Goal: Task Accomplishment & Management: Manage account settings

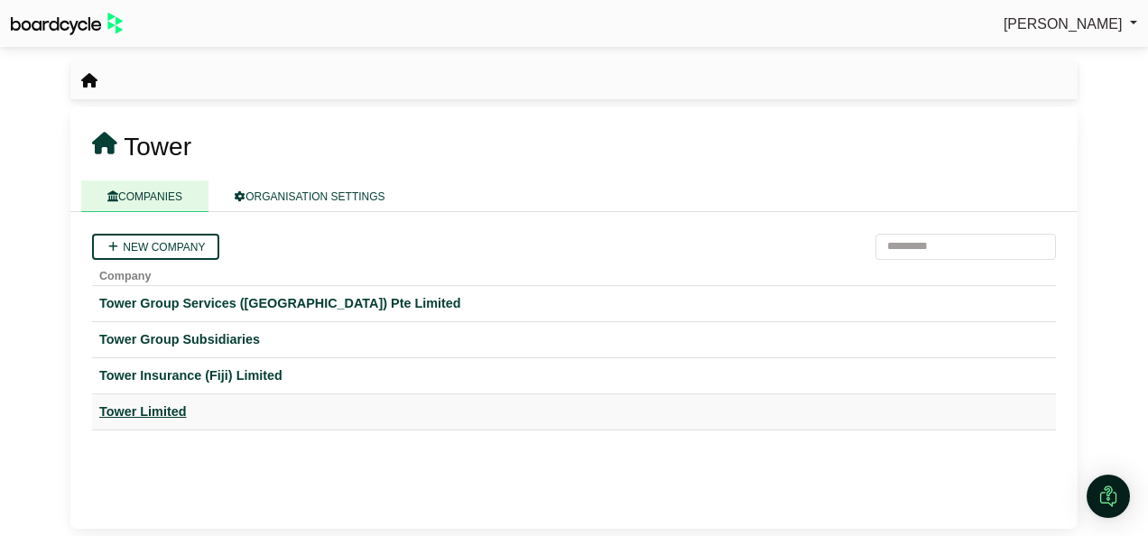
click at [136, 416] on div "Tower Limited" at bounding box center [573, 412] width 949 height 21
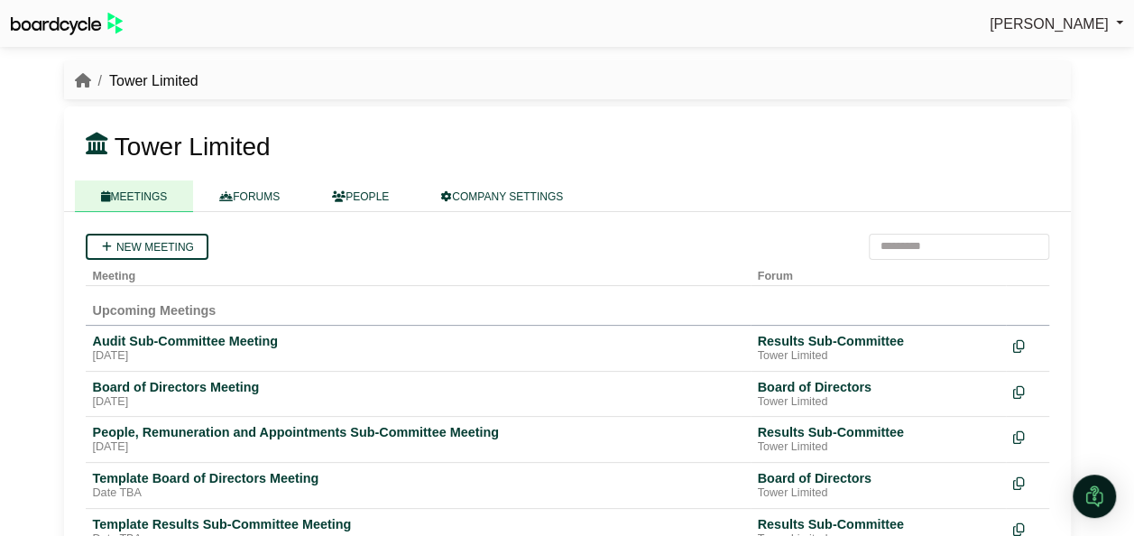
scroll to position [60, 0]
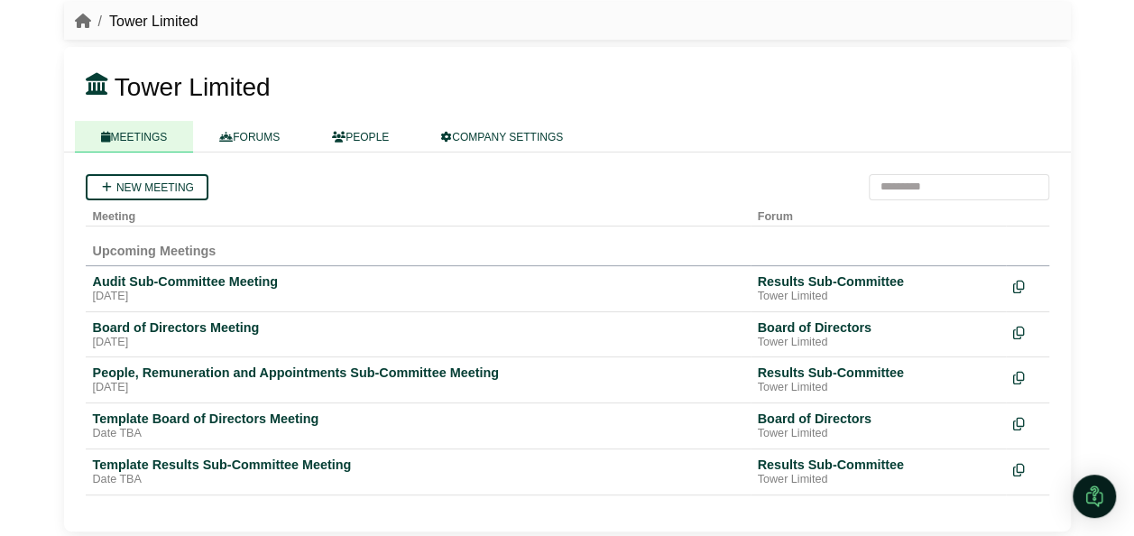
click at [543, 83] on h3 "Tower Limited" at bounding box center [485, 86] width 821 height 34
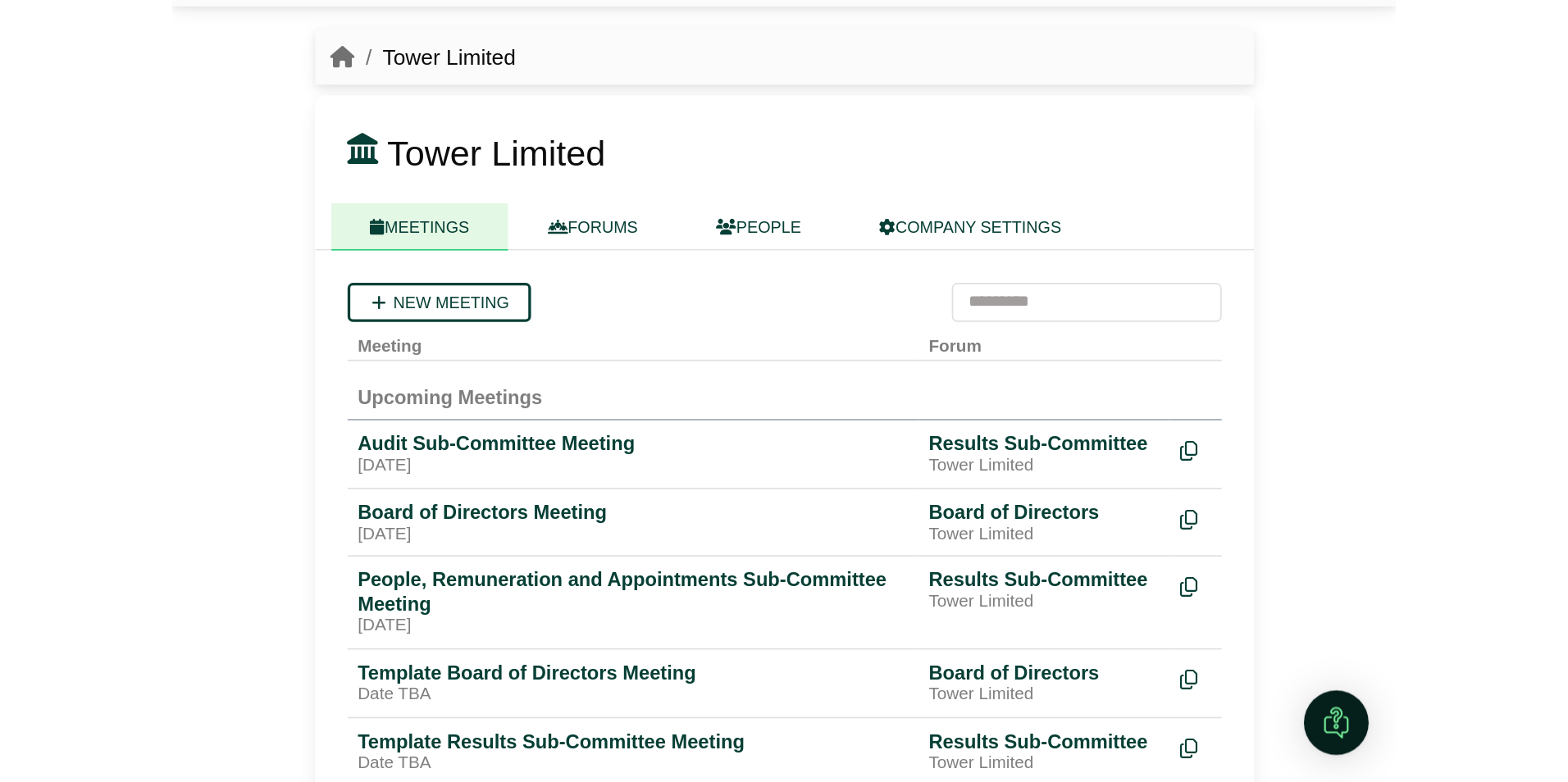
scroll to position [0, 0]
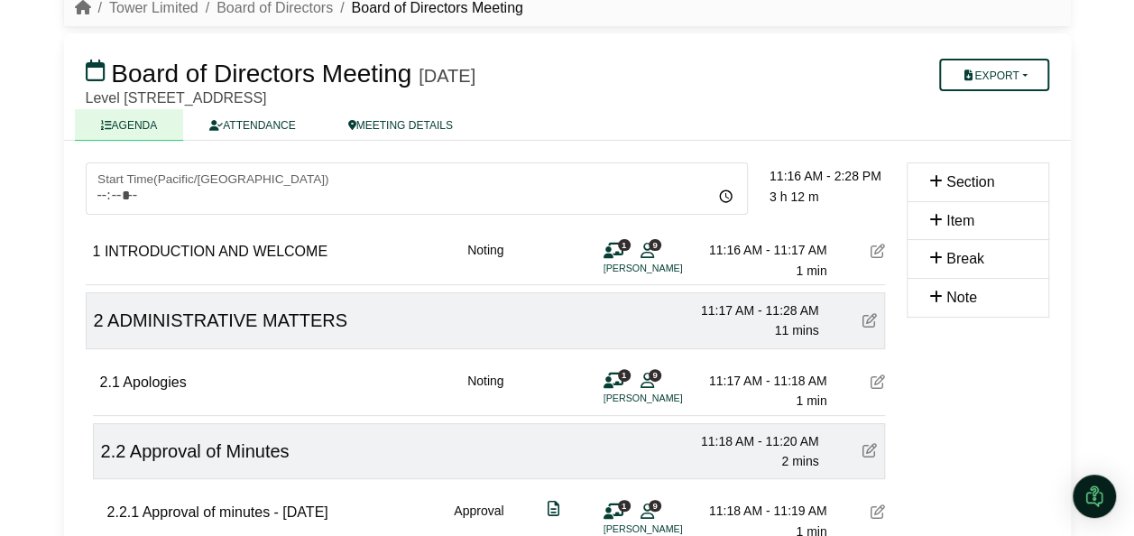
scroll to position [70, 0]
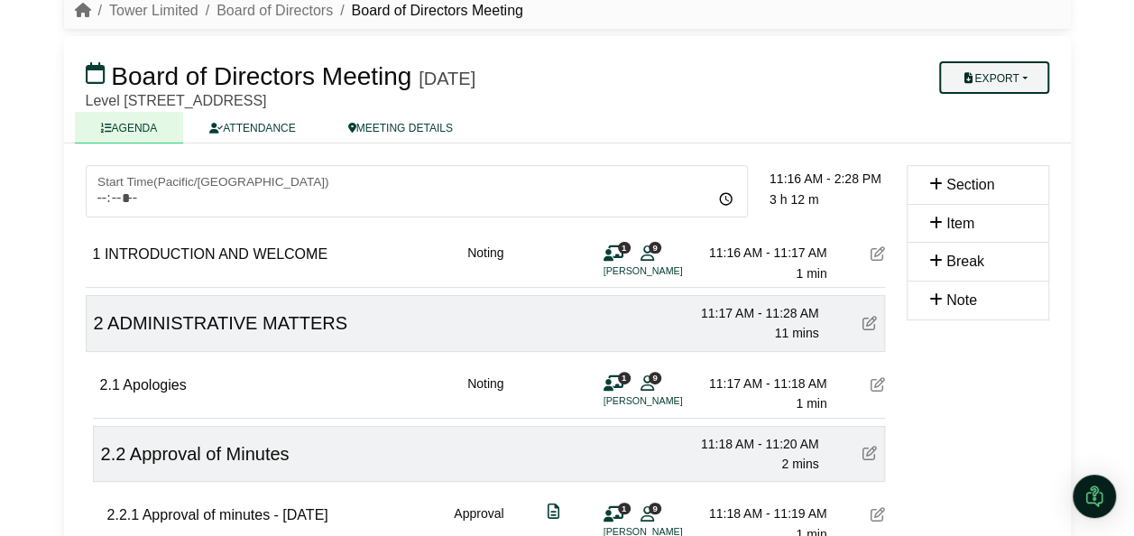
click at [1032, 67] on button "Export" at bounding box center [993, 77] width 109 height 32
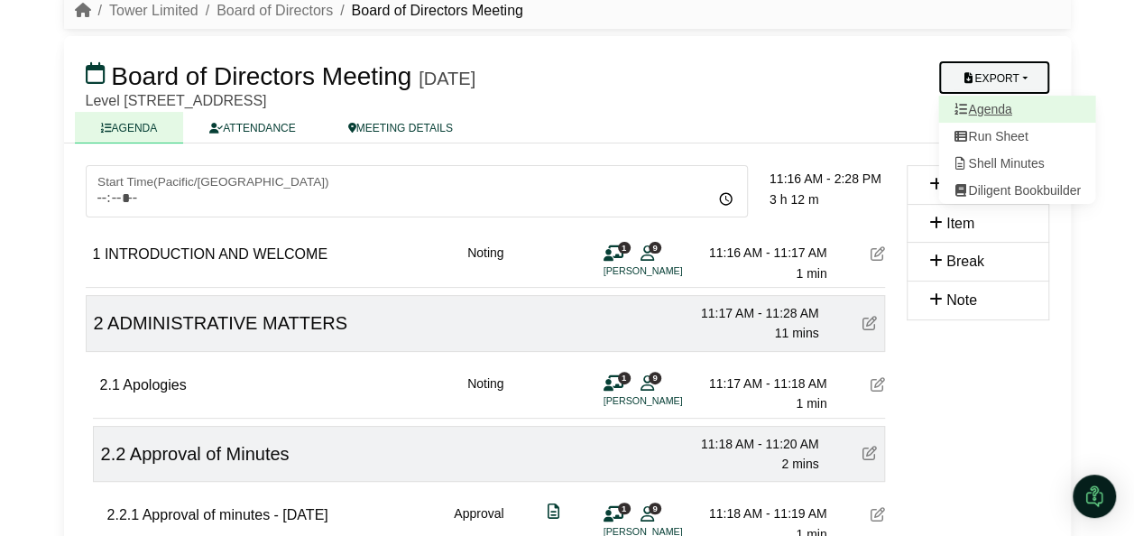
click at [991, 114] on link "Agenda" at bounding box center [1017, 109] width 157 height 27
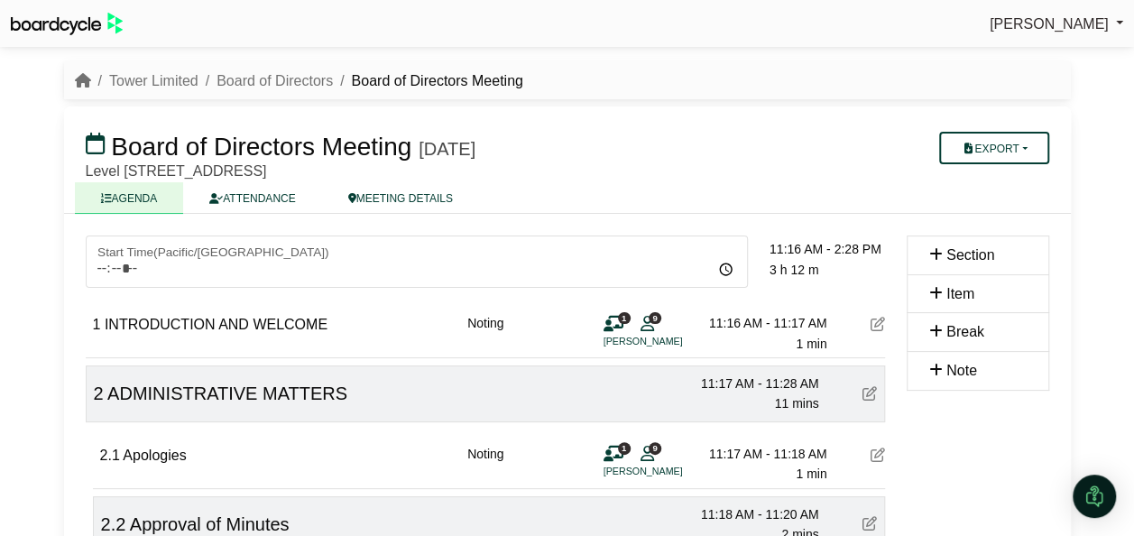
click at [1123, 152] on div "Avryl Silveira Sign Out Tower Limited Board of Directors Board of Directors Mee…" at bounding box center [567, 268] width 1134 height 536
click at [1103, 188] on div "Avryl Silveira Sign Out Tower Limited Board of Directors Board of Directors Mee…" at bounding box center [567, 268] width 1134 height 536
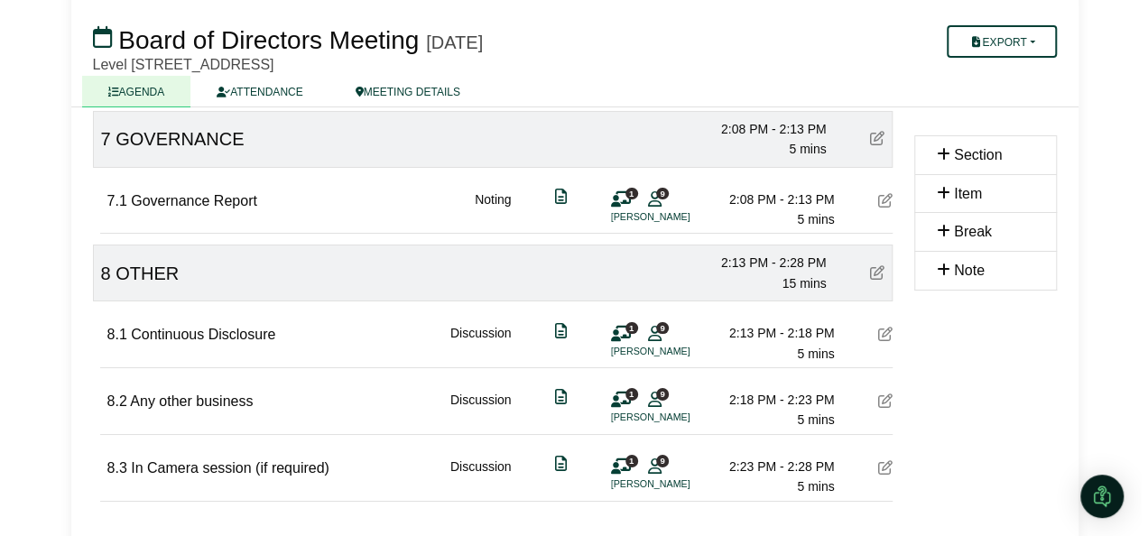
scroll to position [3222, 0]
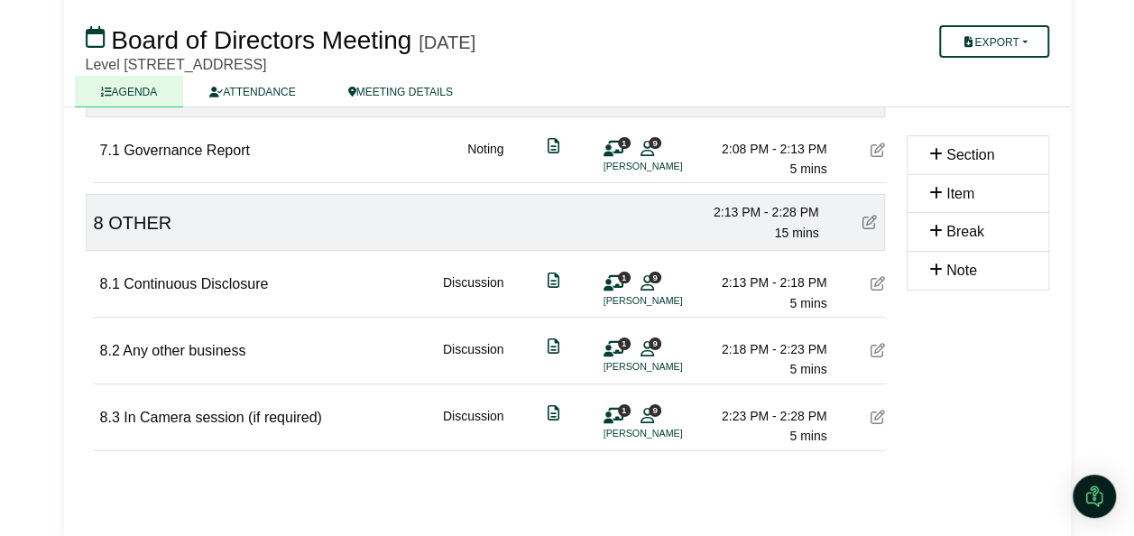
click at [878, 343] on icon at bounding box center [878, 350] width 14 height 14
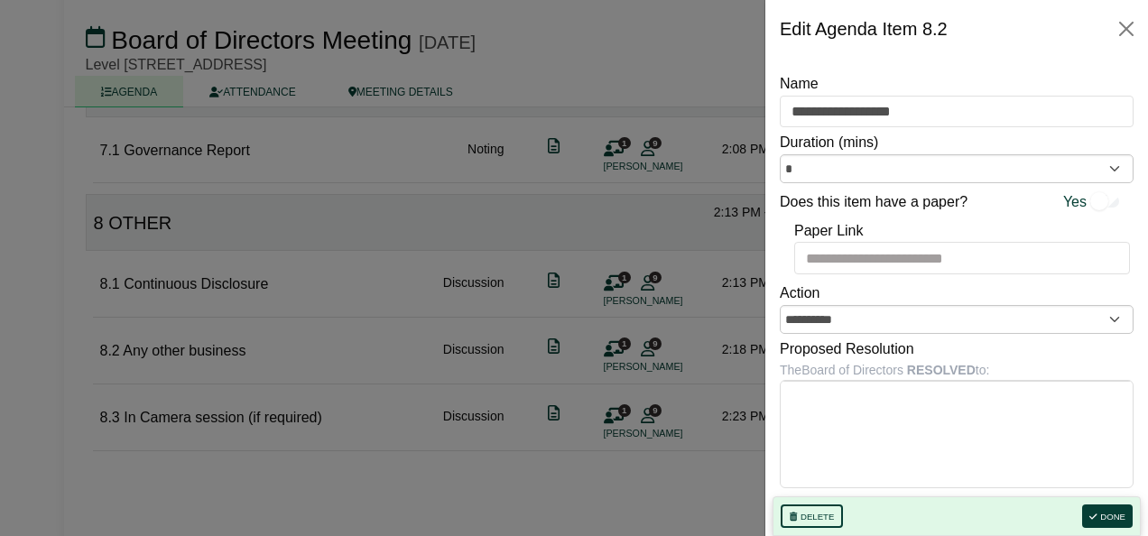
click at [534, 475] on div at bounding box center [574, 268] width 1148 height 536
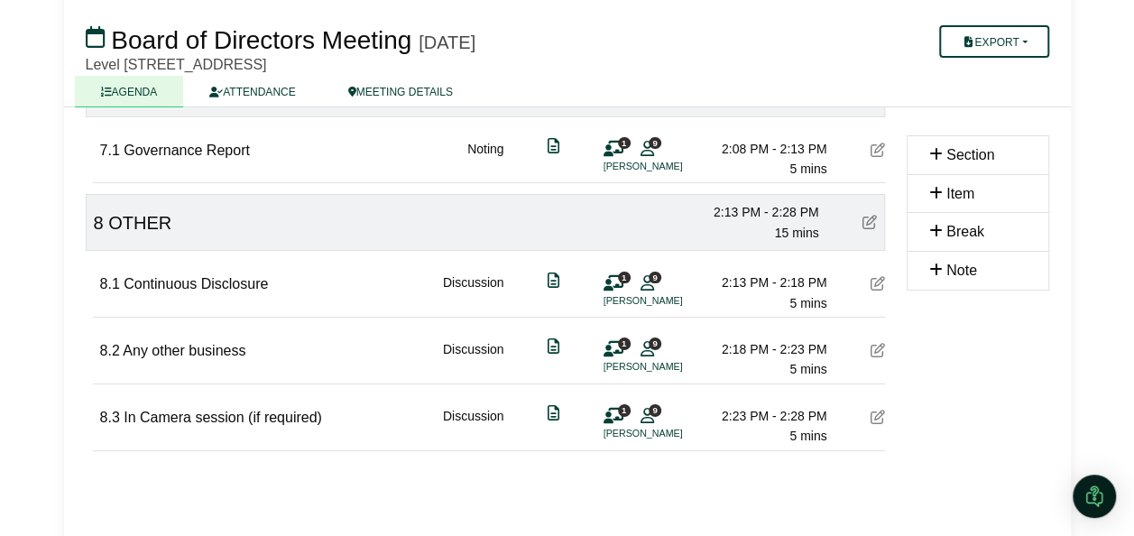
click at [634, 339] on div "1 9 Michael Stiassny" at bounding box center [631, 357] width 54 height 36
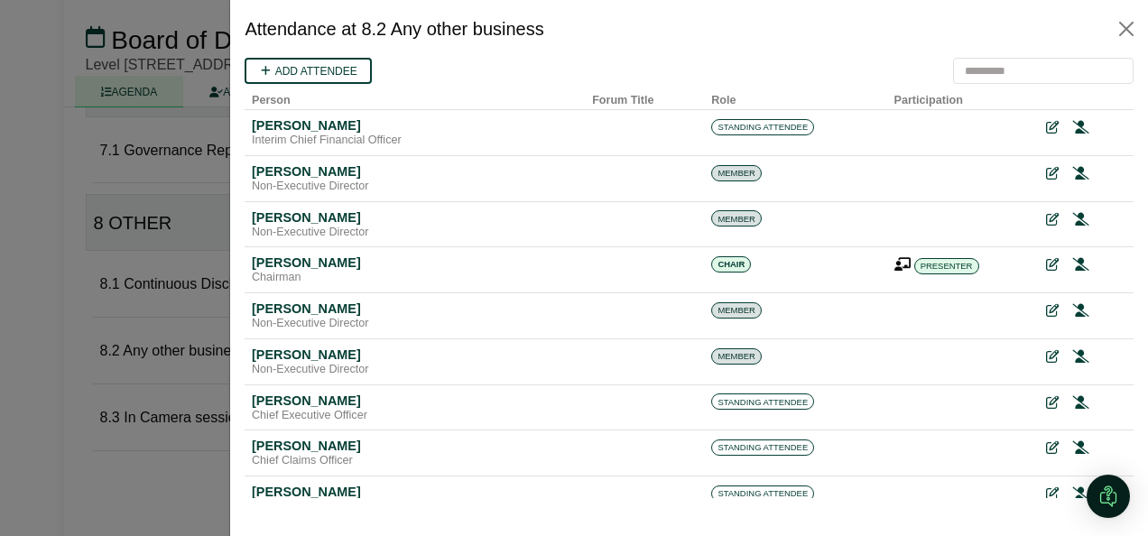
scroll to position [0, 0]
click at [1045, 128] on icon at bounding box center [1051, 128] width 13 height 13
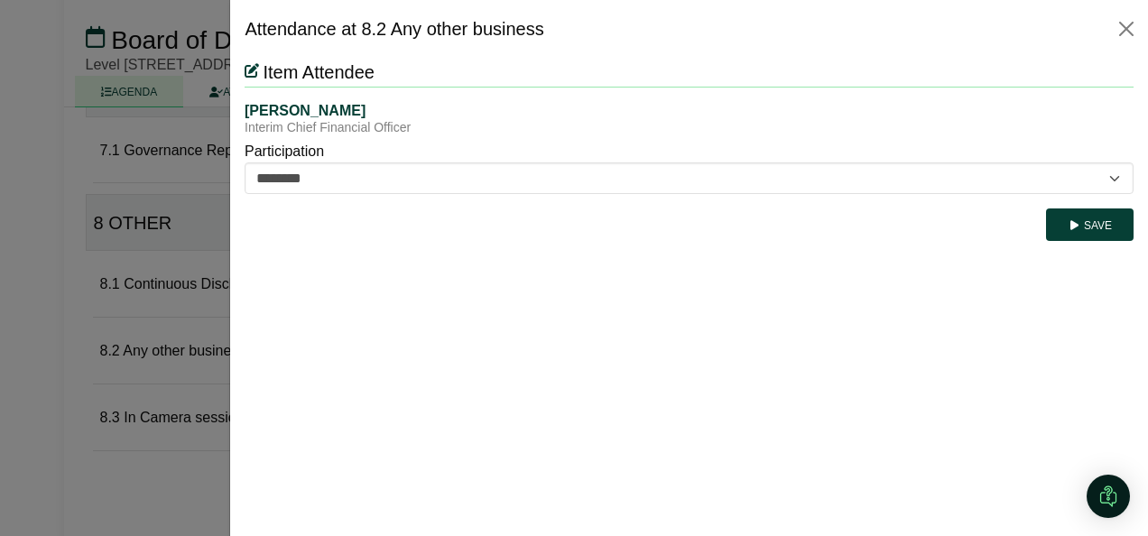
click at [510, 199] on div "Save" at bounding box center [689, 217] width 889 height 47
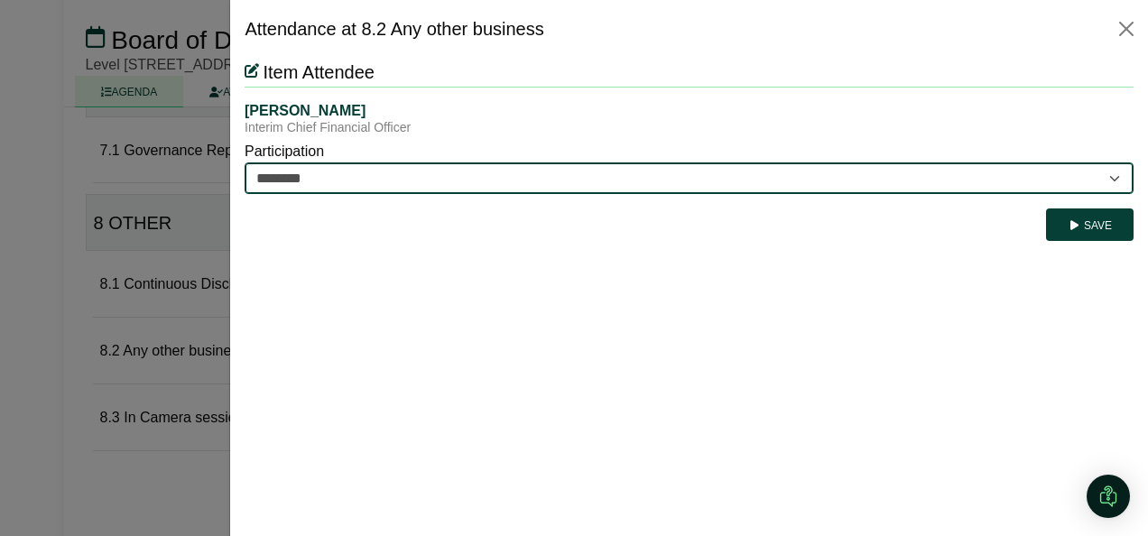
click at [524, 180] on select "********* ********" at bounding box center [689, 178] width 889 height 32
select select "*********"
click at [245, 162] on select "********* ********" at bounding box center [689, 178] width 889 height 32
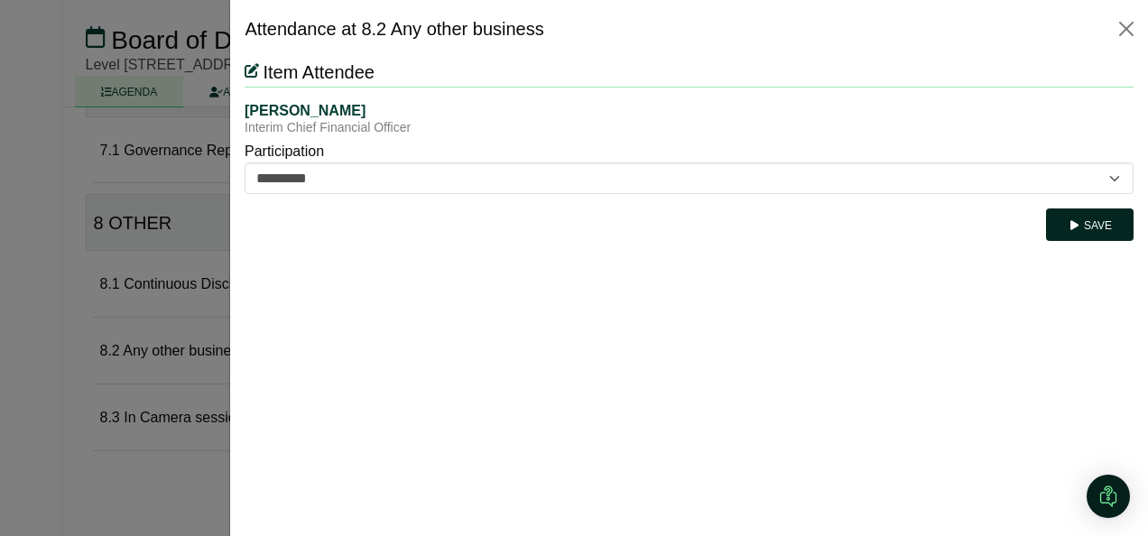
click at [1072, 224] on icon "submit" at bounding box center [1075, 225] width 14 height 11
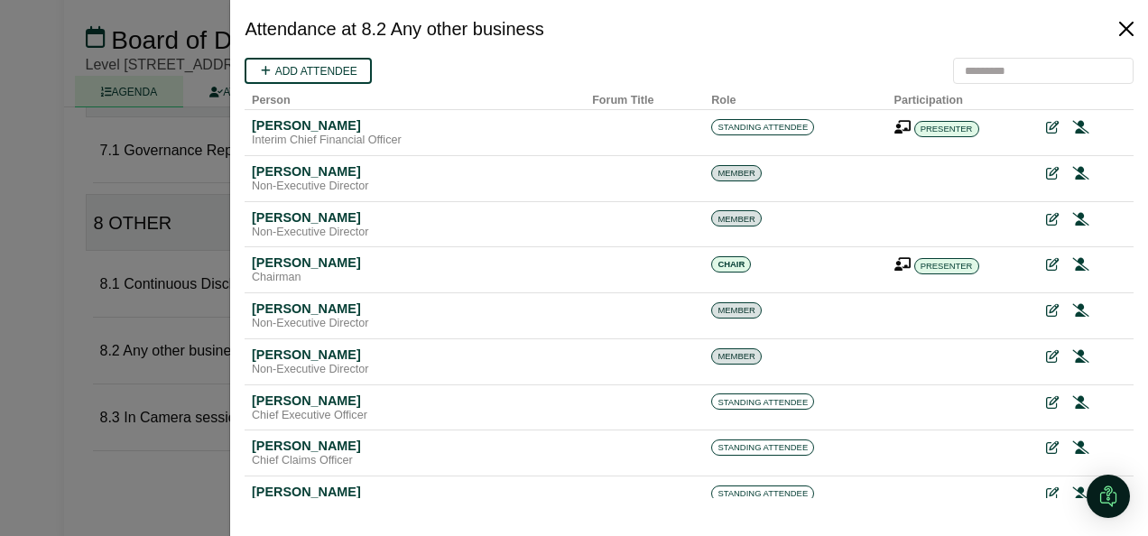
click at [1119, 25] on button "Close" at bounding box center [1126, 28] width 29 height 29
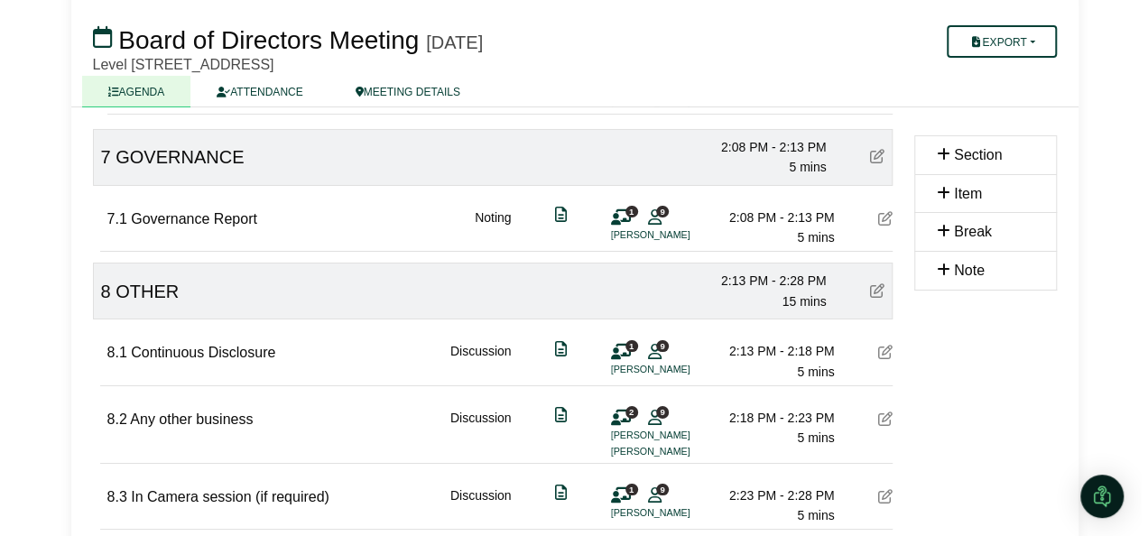
scroll to position [3232, 0]
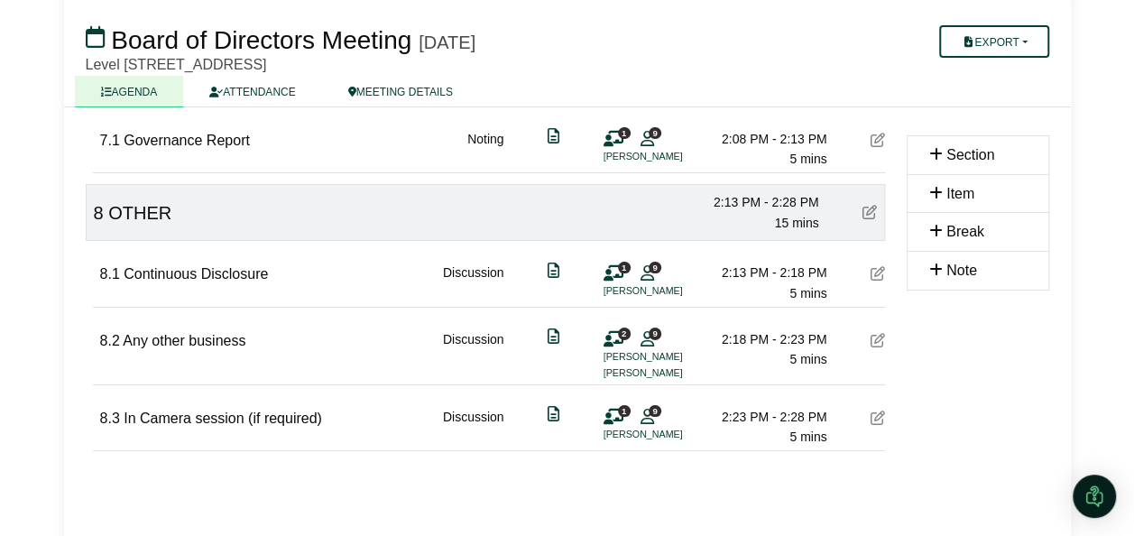
click at [628, 349] on li "[PERSON_NAME]" at bounding box center [671, 356] width 135 height 15
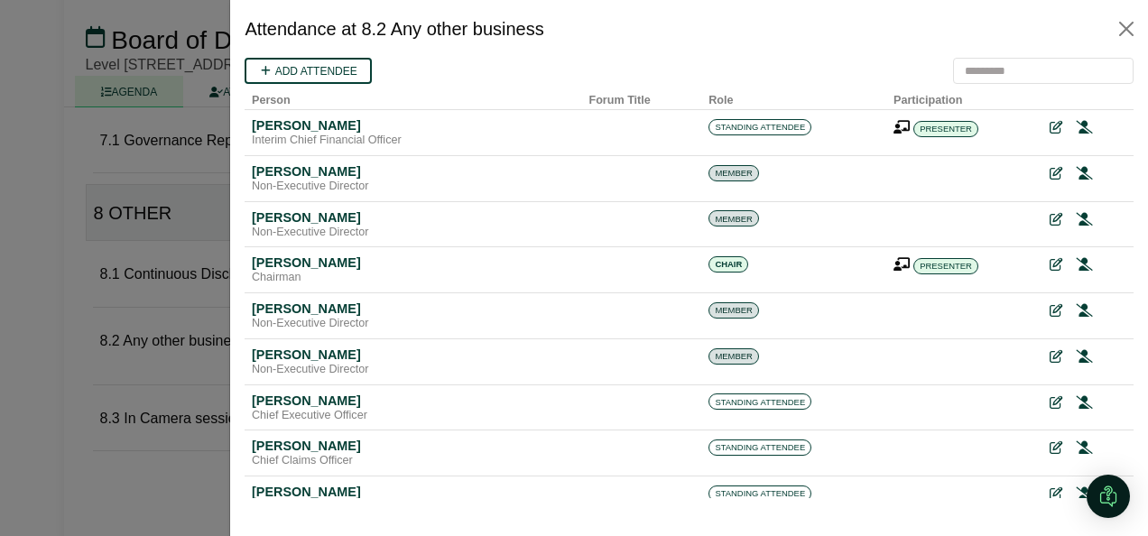
scroll to position [0, 0]
click at [1045, 132] on icon at bounding box center [1051, 128] width 13 height 13
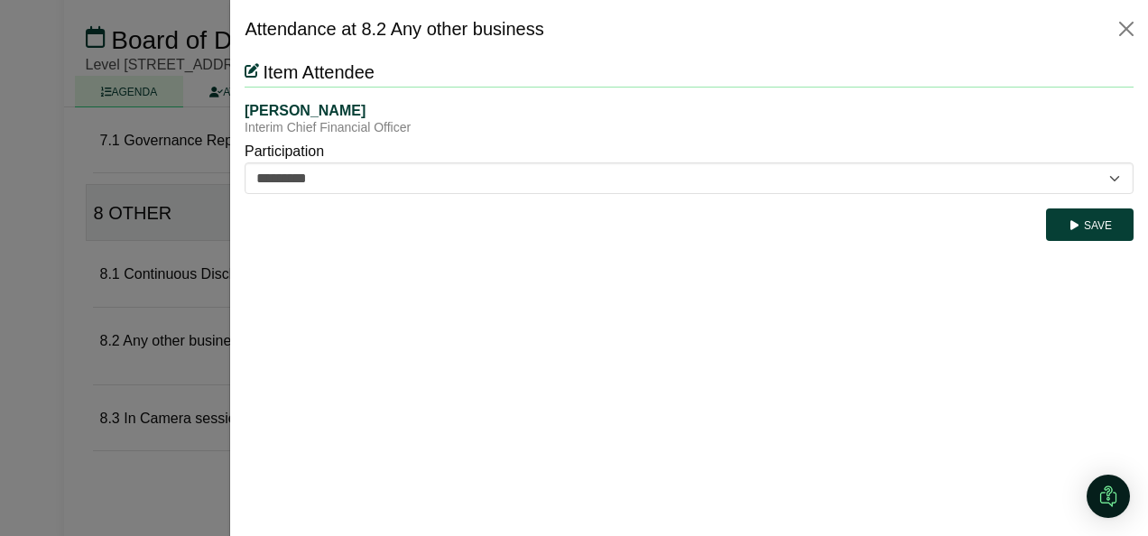
click at [1042, 132] on div "Interim Chief Financial Officer" at bounding box center [689, 128] width 889 height 16
drag, startPoint x: 1042, startPoint y: 132, endPoint x: 485, endPoint y: 168, distance: 558.9
click at [485, 168] on form "Angus Shelton Interim Chief Financial Officer Participation ********* ******** …" at bounding box center [689, 171] width 889 height 139
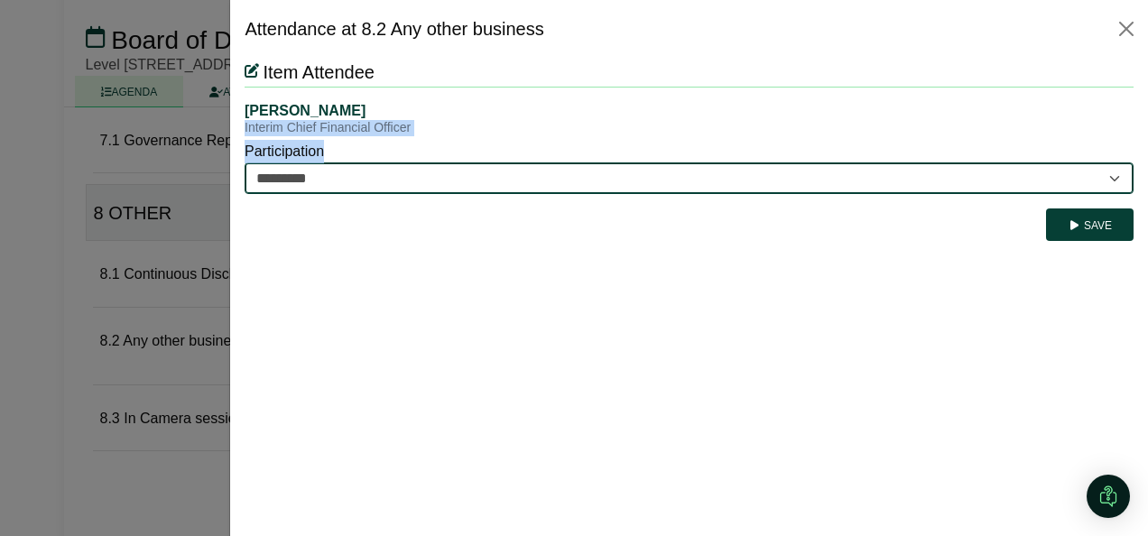
drag, startPoint x: 485, startPoint y: 168, endPoint x: 452, endPoint y: 178, distance: 34.0
click at [452, 178] on select "********* ********" at bounding box center [689, 178] width 889 height 32
select select "********"
click at [245, 162] on select "********* ********" at bounding box center [689, 178] width 889 height 32
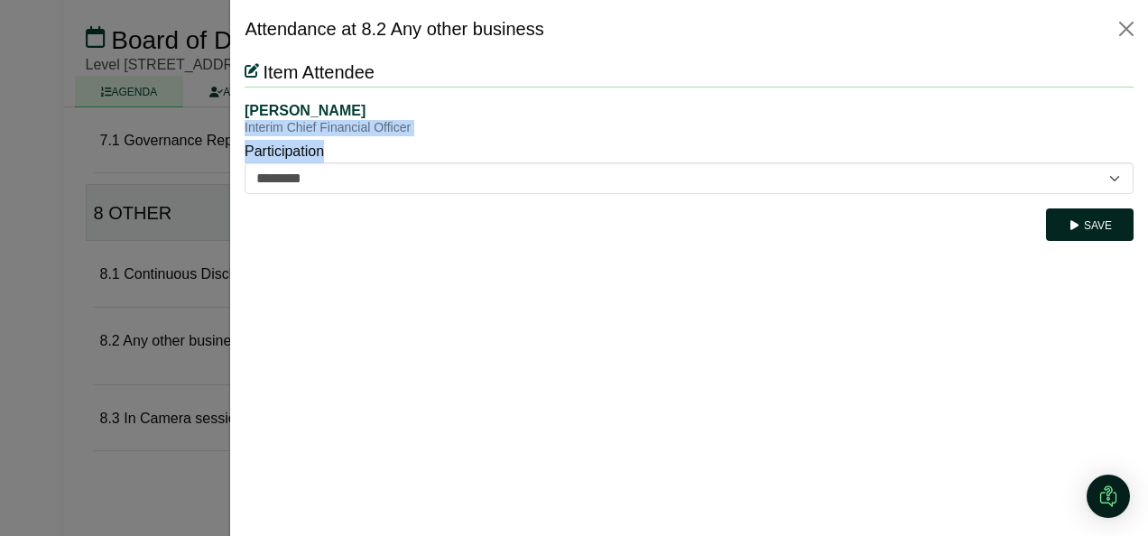
click at [1075, 220] on icon "submit" at bounding box center [1075, 225] width 14 height 11
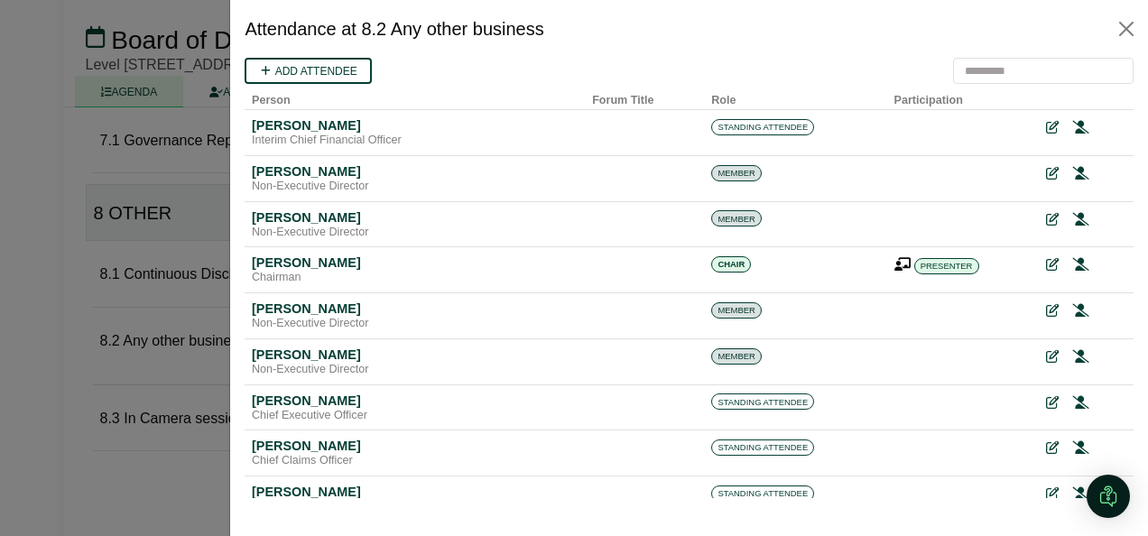
click at [7, 209] on div at bounding box center [574, 268] width 1148 height 536
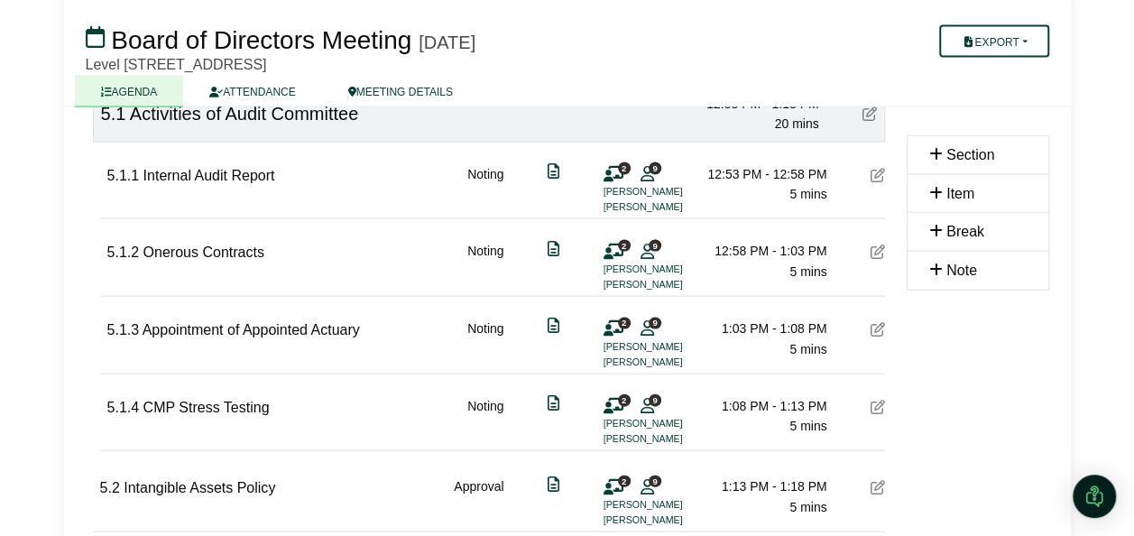
scroll to position [57, 0]
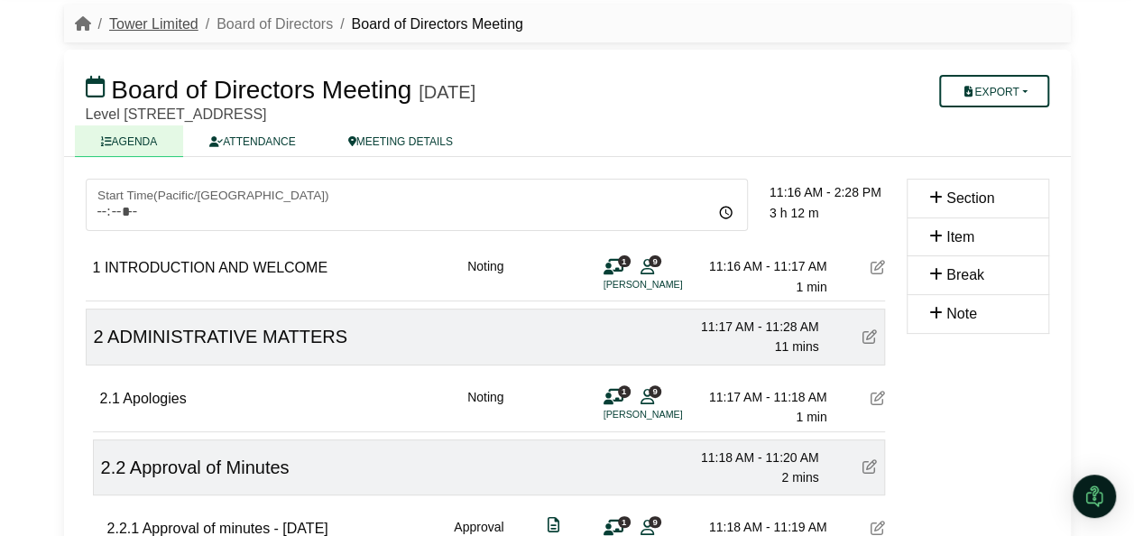
click at [158, 27] on link "Tower Limited" at bounding box center [153, 23] width 89 height 15
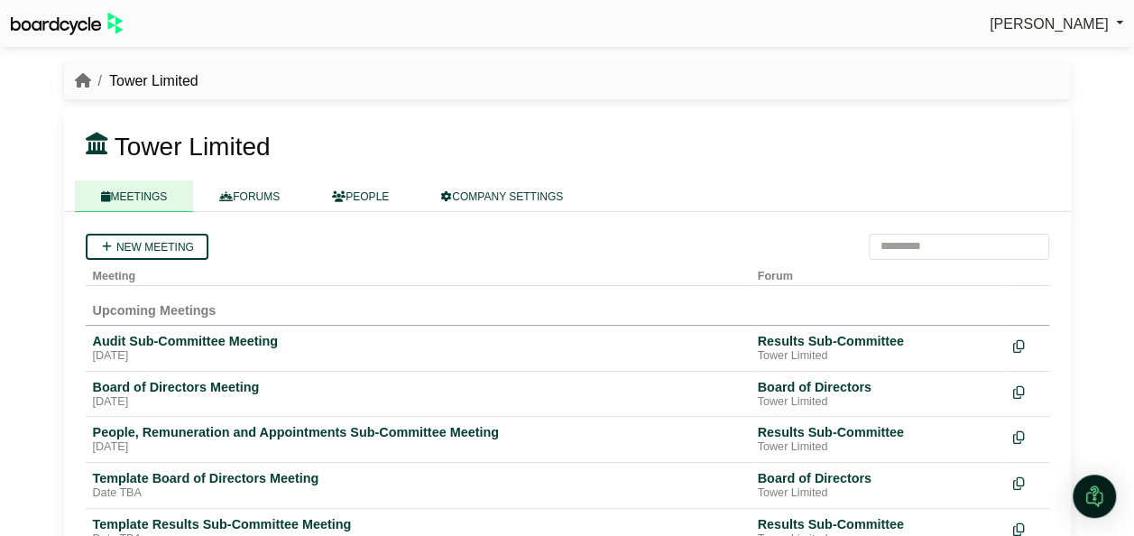
scroll to position [60, 0]
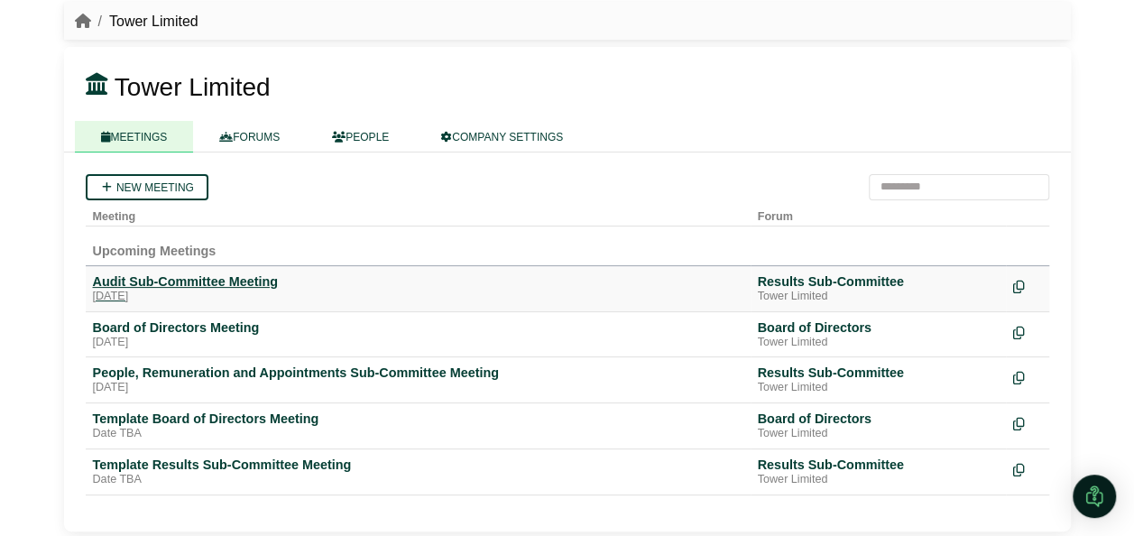
click at [189, 279] on div "Audit Sub-Committee Meeting" at bounding box center [418, 281] width 651 height 16
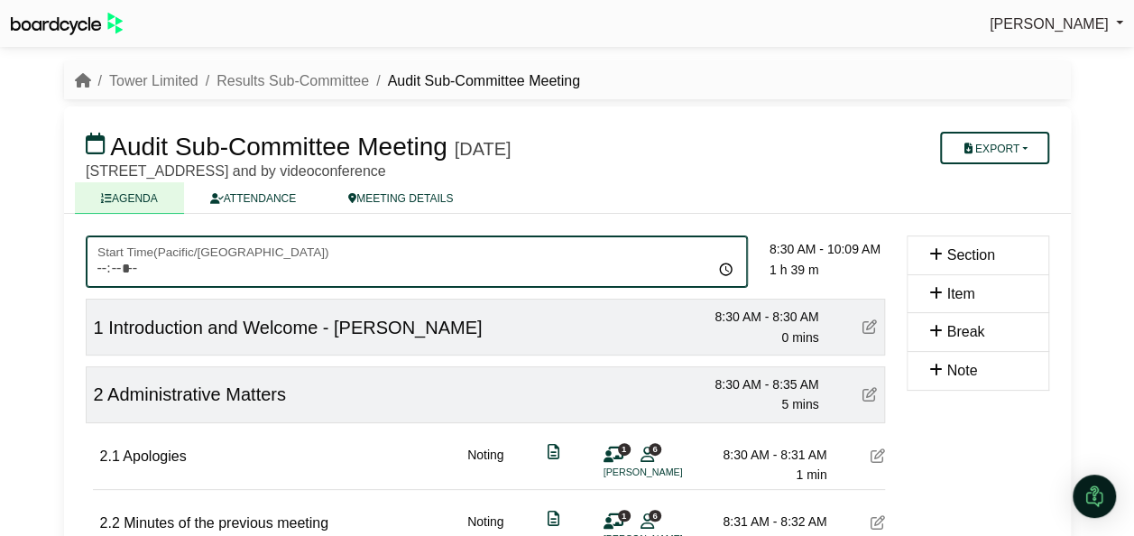
click at [448, 258] on input "*****" at bounding box center [417, 262] width 662 height 52
drag, startPoint x: 448, startPoint y: 258, endPoint x: 690, endPoint y: 209, distance: 247.6
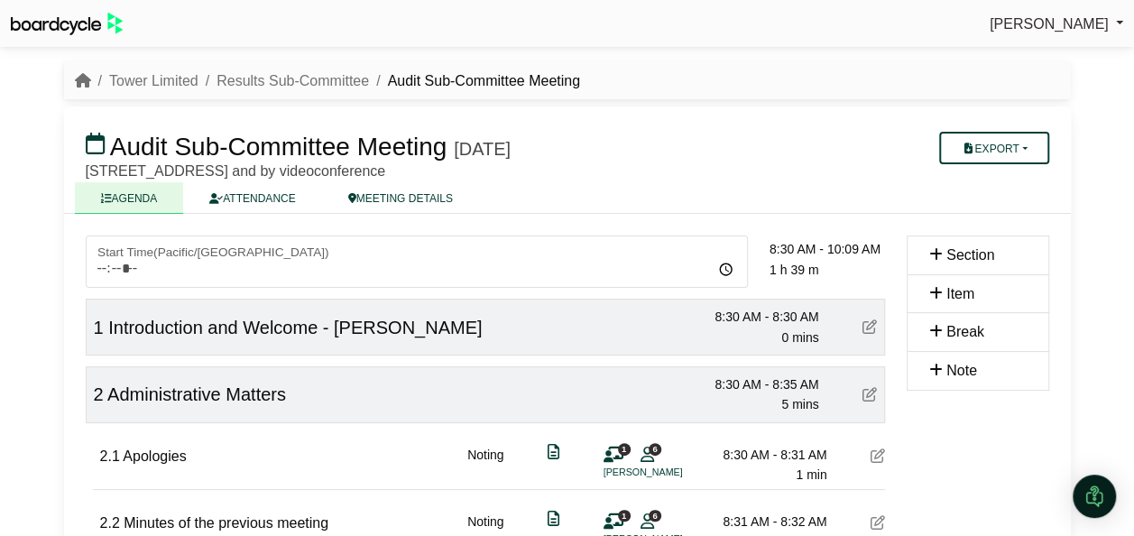
click at [1125, 243] on div "Avryl Silveira Sign Out Tower Limited Results Sub-Committee Audit Sub-Committee…" at bounding box center [567, 268] width 1134 height 536
click at [1027, 151] on button "Export" at bounding box center [993, 148] width 109 height 32
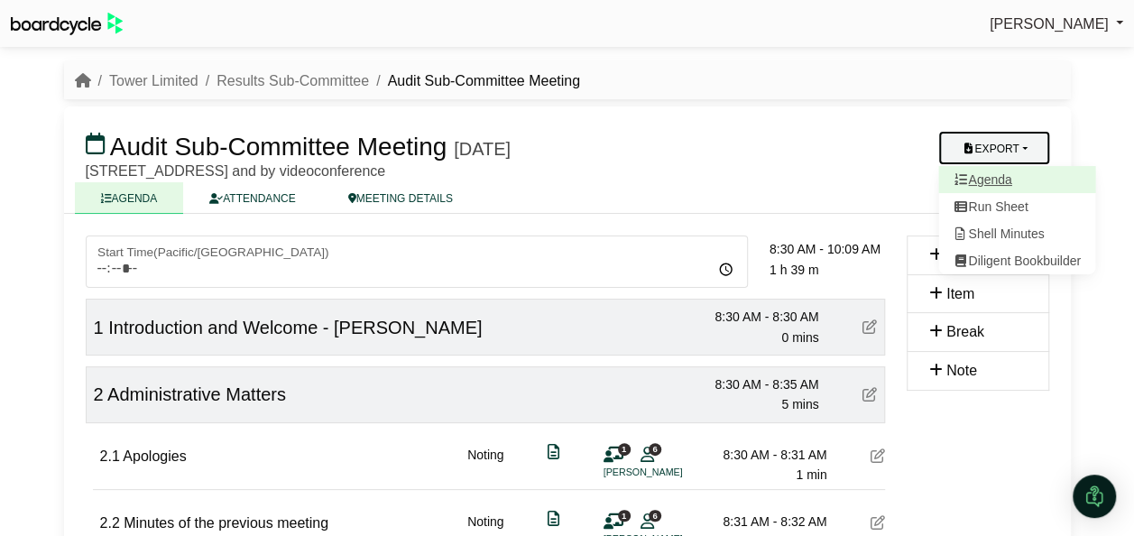
click at [1005, 179] on link "Agenda" at bounding box center [1017, 179] width 157 height 27
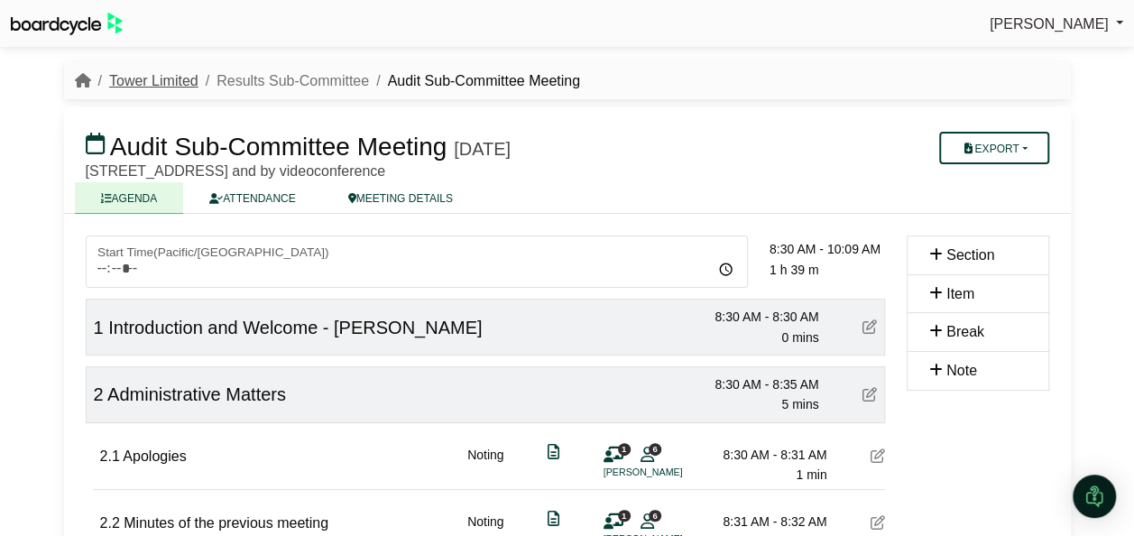
click at [134, 81] on link "Tower Limited" at bounding box center [153, 80] width 89 height 15
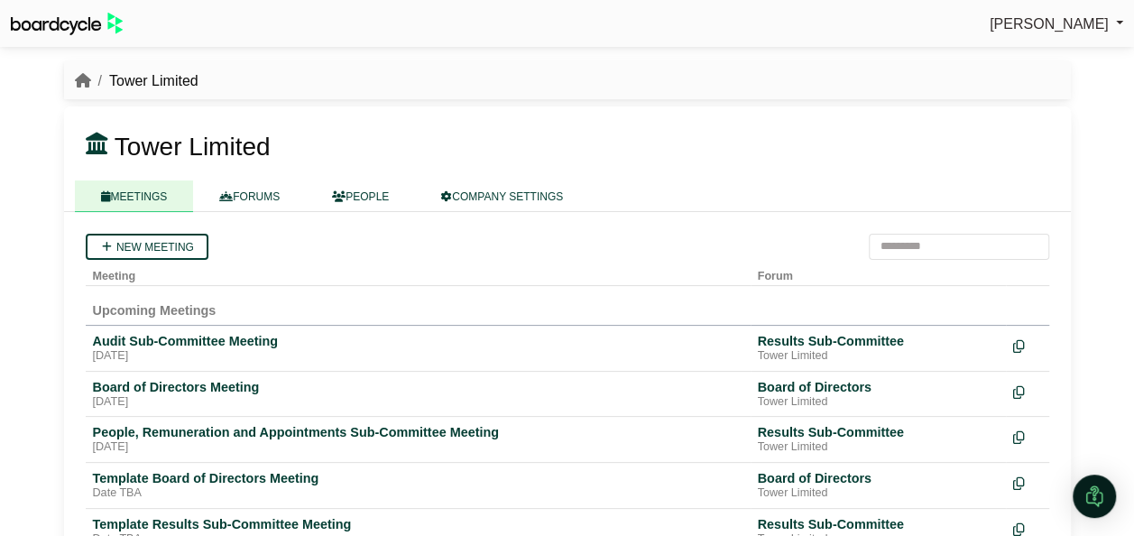
scroll to position [60, 0]
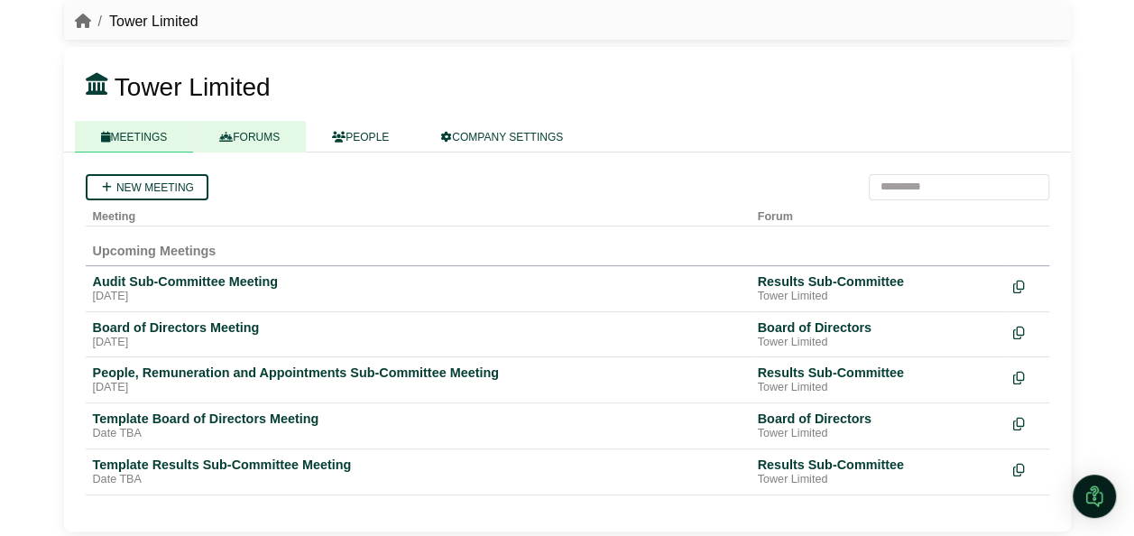
click at [265, 128] on link "FORUMS" at bounding box center [249, 137] width 113 height 32
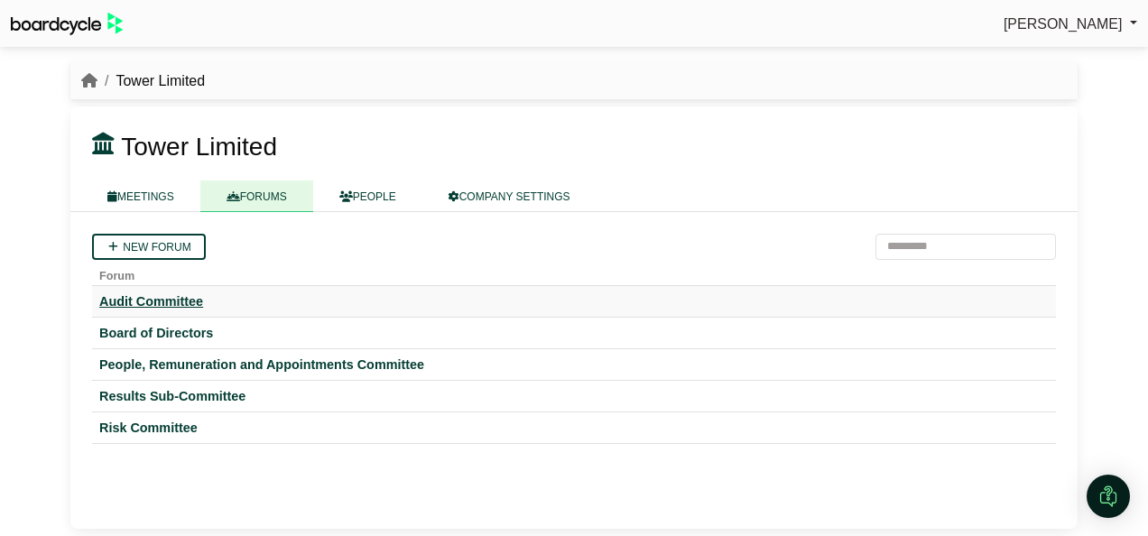
click at [144, 298] on div "Audit Committee" at bounding box center [573, 301] width 949 height 16
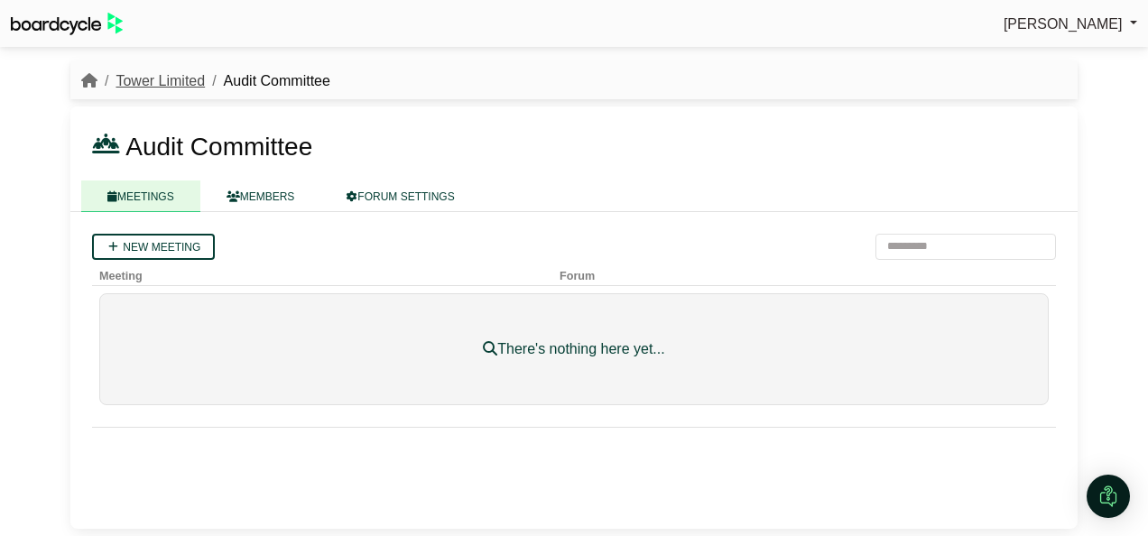
click at [163, 86] on link "Tower Limited" at bounding box center [160, 80] width 89 height 15
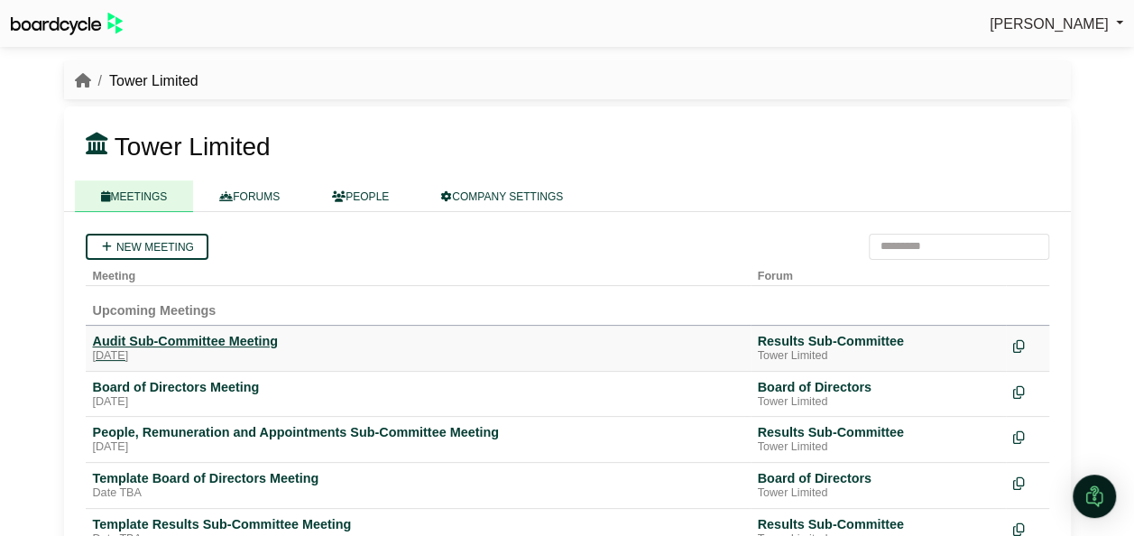
drag, startPoint x: 0, startPoint y: 0, endPoint x: 289, endPoint y: 349, distance: 453.2
click at [289, 349] on div "Tower Limited Tower Limited MEETINGS FORUMS PEOPLE" at bounding box center [567, 326] width 1029 height 544
drag, startPoint x: 289, startPoint y: 349, endPoint x: 836, endPoint y: 153, distance: 580.9
click at [836, 153] on h3 "Tower Limited" at bounding box center [485, 145] width 821 height 34
click at [823, 151] on h3 "Tower Limited" at bounding box center [485, 145] width 821 height 34
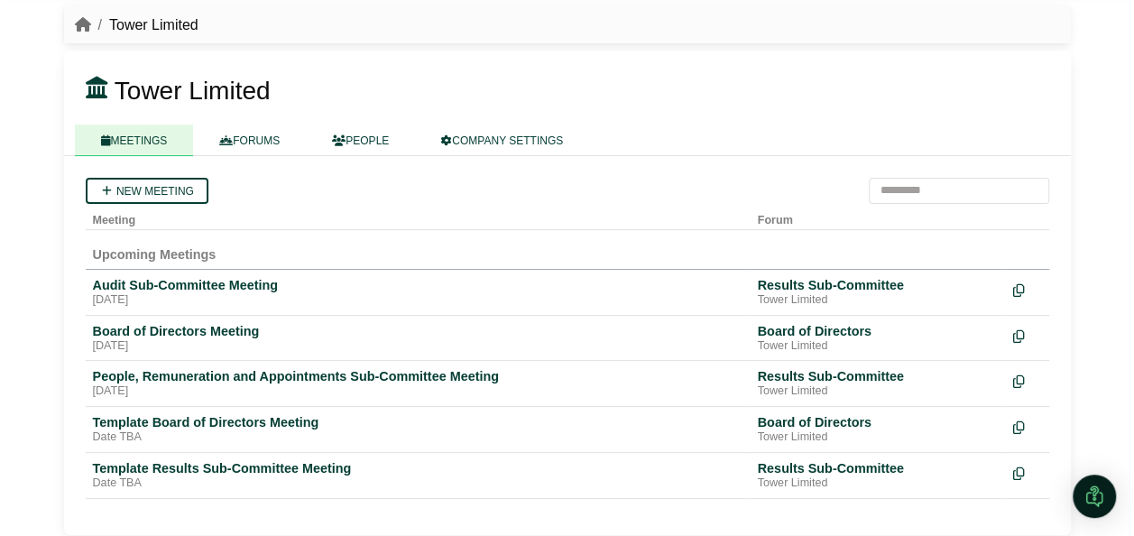
scroll to position [58, 0]
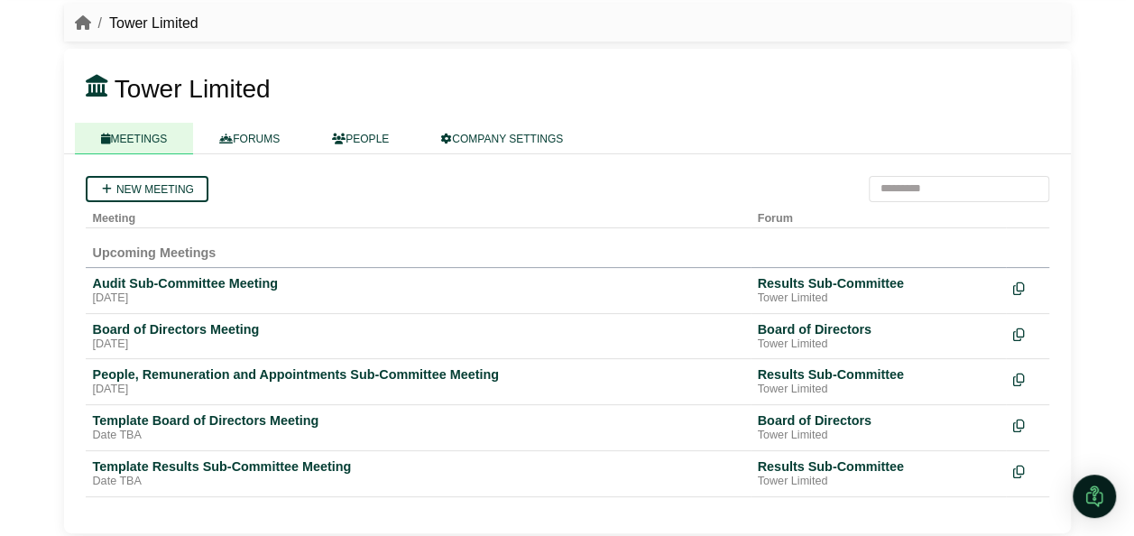
drag, startPoint x: 239, startPoint y: 218, endPoint x: 345, endPoint y: 224, distance: 105.7
click at [345, 224] on th "Meeting" at bounding box center [418, 215] width 665 height 26
click at [209, 300] on div "[DATE]" at bounding box center [418, 299] width 651 height 14
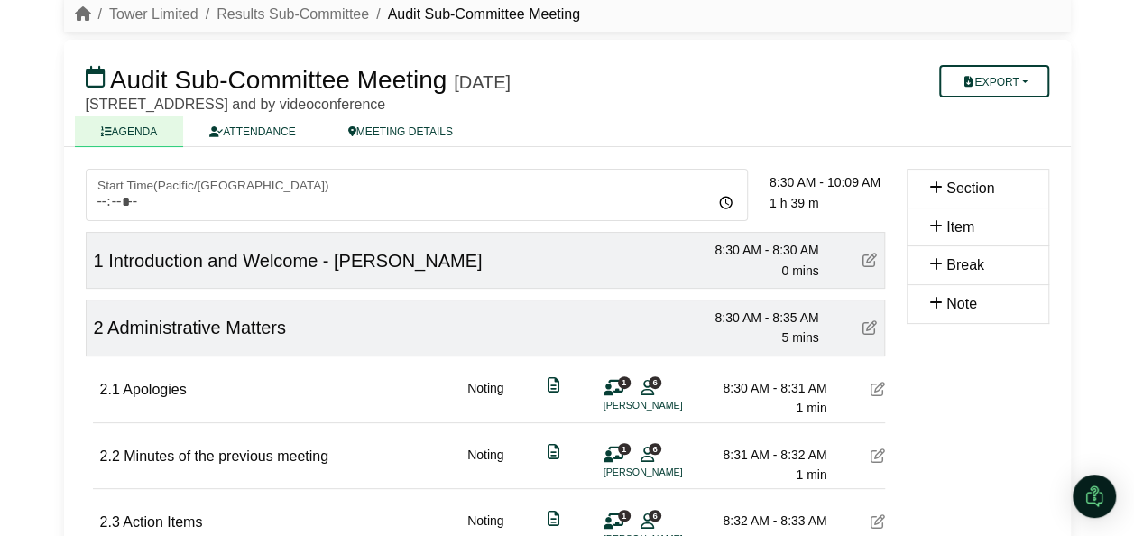
scroll to position [69, 0]
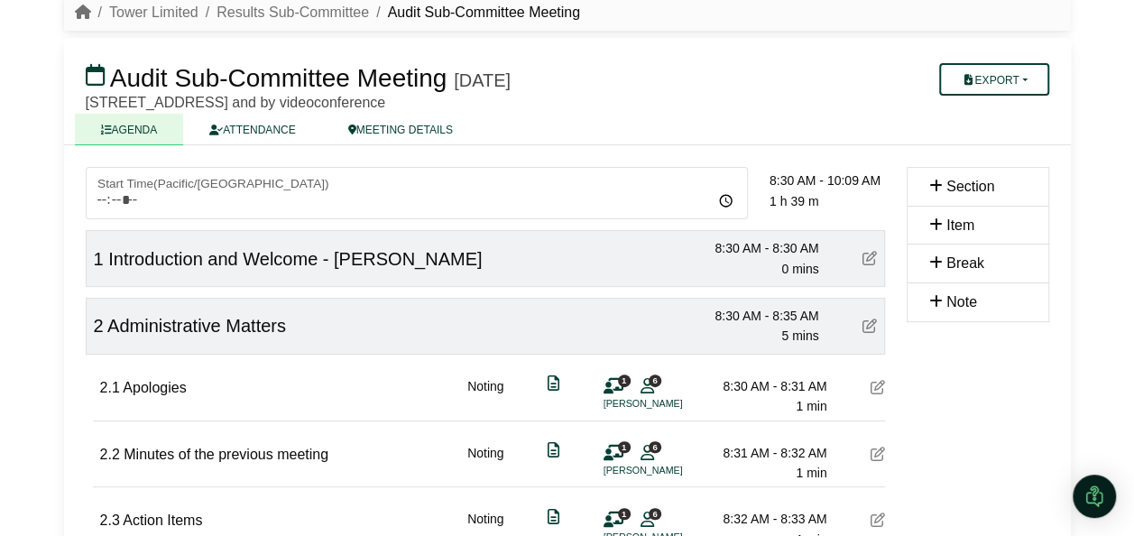
click at [1117, 119] on div "[PERSON_NAME] Sign Out Tower Limited Results Sub-Committee Audit Sub-Committee …" at bounding box center [567, 199] width 1134 height 536
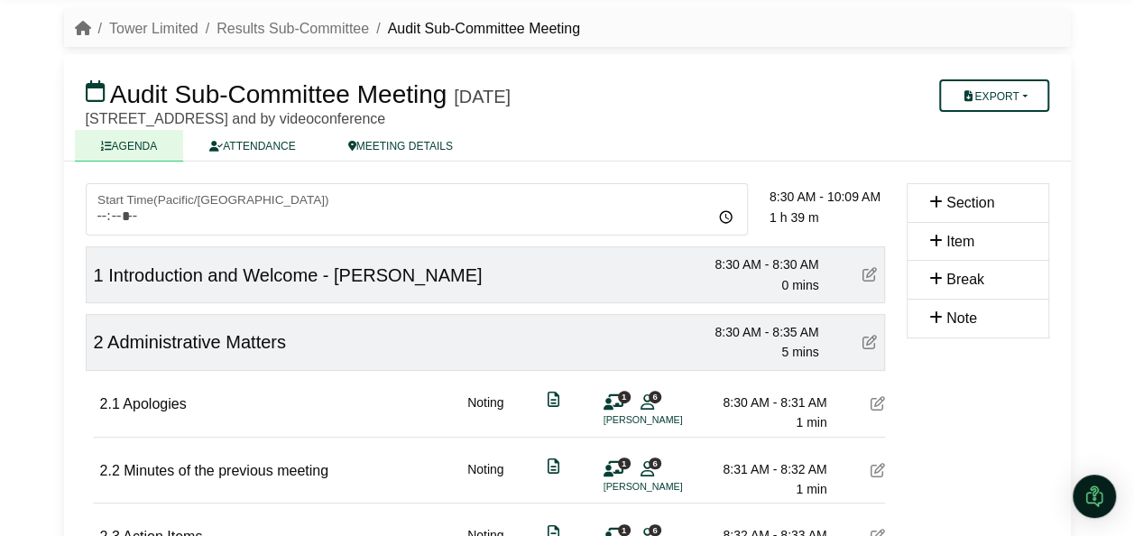
scroll to position [0, 0]
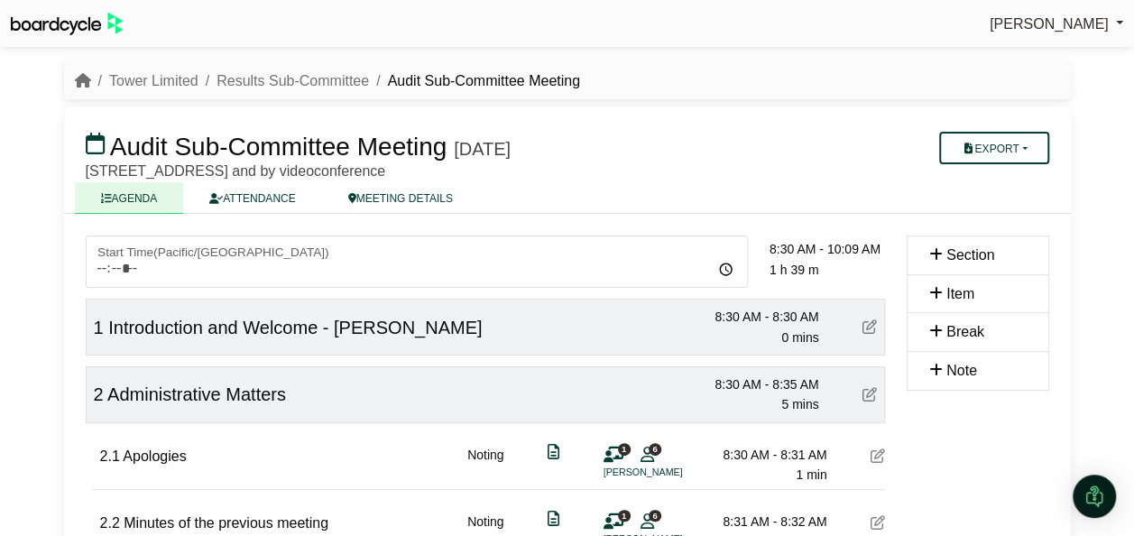
drag, startPoint x: 659, startPoint y: 24, endPoint x: 322, endPoint y: 32, distance: 336.7
click at [322, 32] on div "[PERSON_NAME] Sign Out Tower Limited Results Sub-Committee Audit Sub-Committee …" at bounding box center [567, 268] width 1134 height 536
click at [282, 14] on div "[PERSON_NAME] Sign Out" at bounding box center [567, 24] width 1134 height 32
click at [173, 79] on link "Tower Limited" at bounding box center [153, 80] width 89 height 15
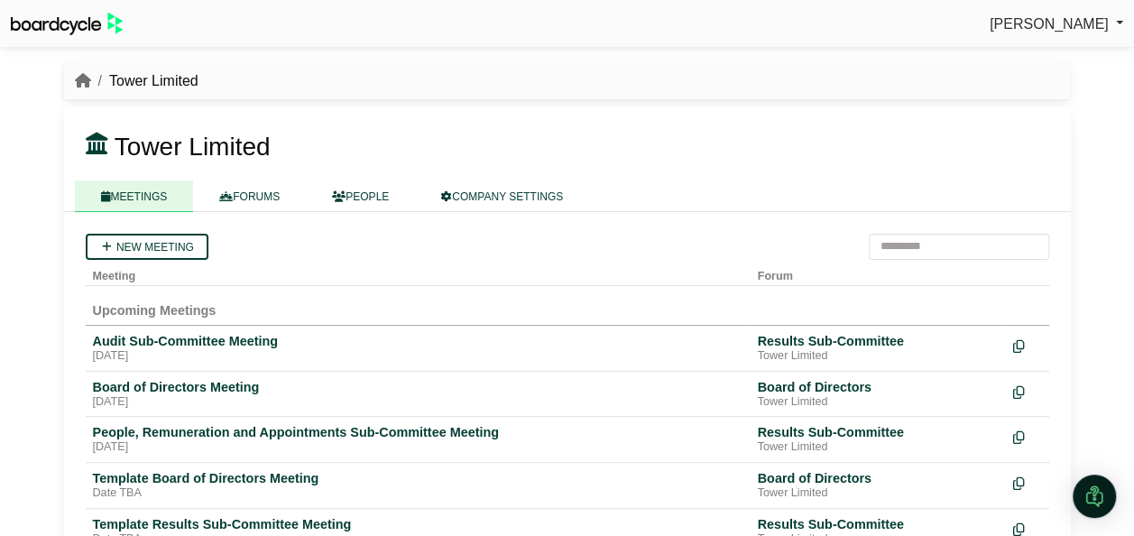
drag, startPoint x: 381, startPoint y: 74, endPoint x: 412, endPoint y: 103, distance: 42.1
click at [412, 103] on div "Tower Limited Tower Limited MEETINGS FORUMS PEOPLE" at bounding box center [567, 326] width 1029 height 544
drag, startPoint x: 412, startPoint y: 103, endPoint x: 504, endPoint y: 160, distance: 109.0
click at [504, 160] on h3 "Tower Limited" at bounding box center [485, 145] width 821 height 34
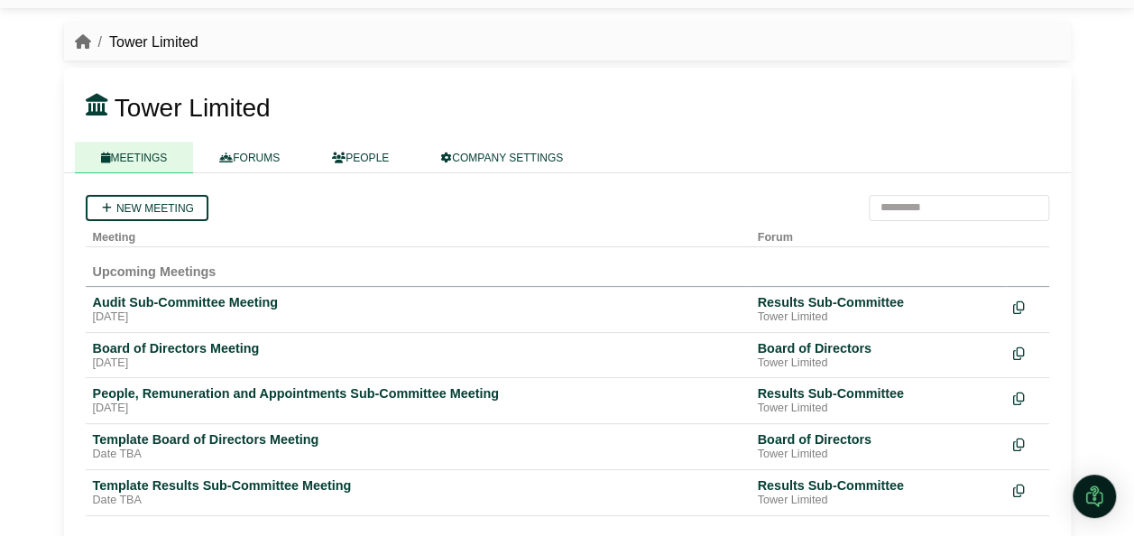
scroll to position [42, 0]
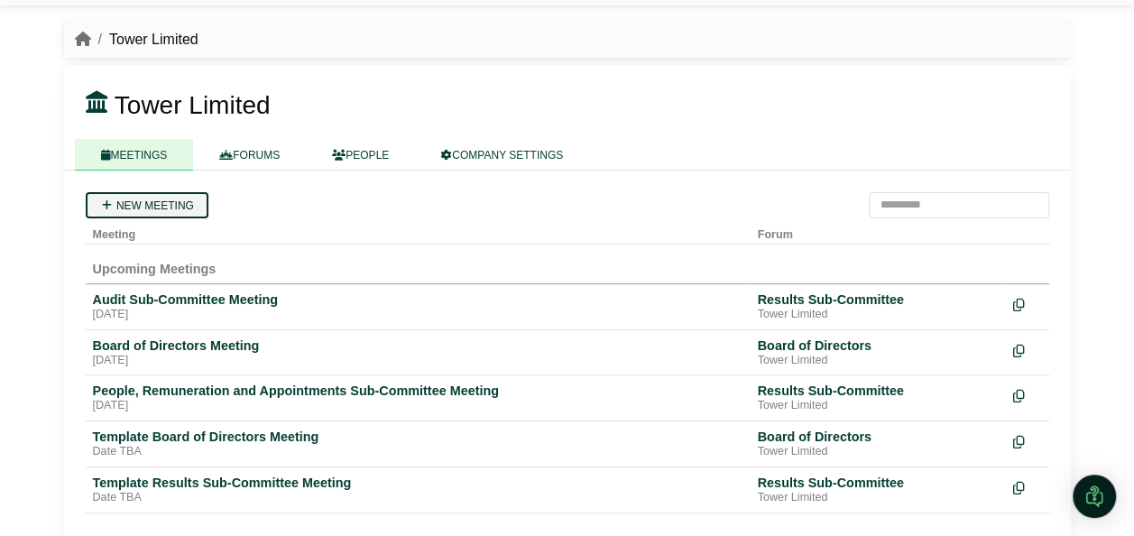
click at [128, 204] on link "New meeting" at bounding box center [147, 205] width 123 height 26
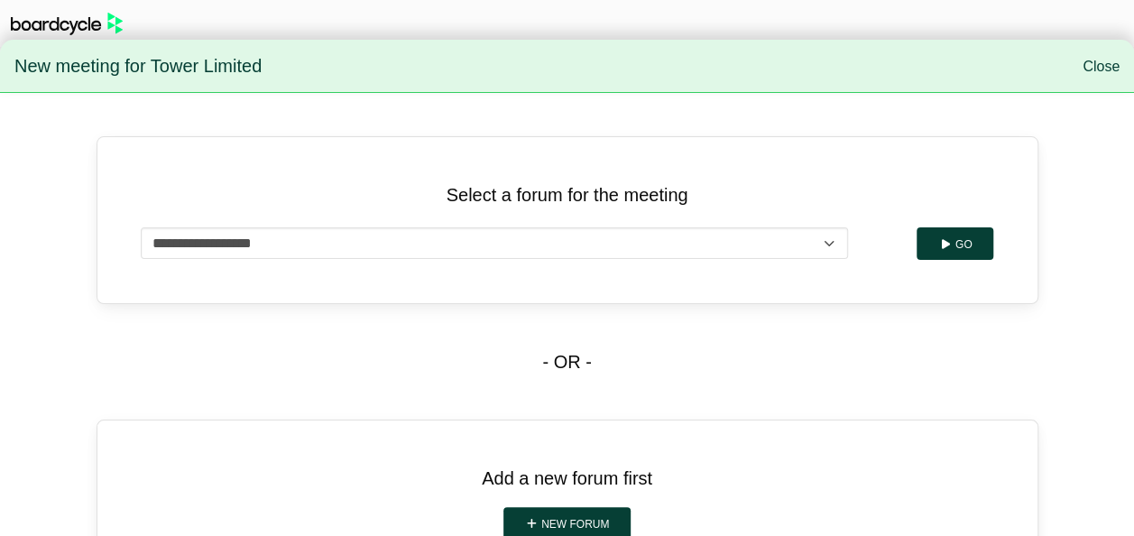
click at [260, 180] on p "Select a forum for the meeting" at bounding box center [568, 194] width 854 height 29
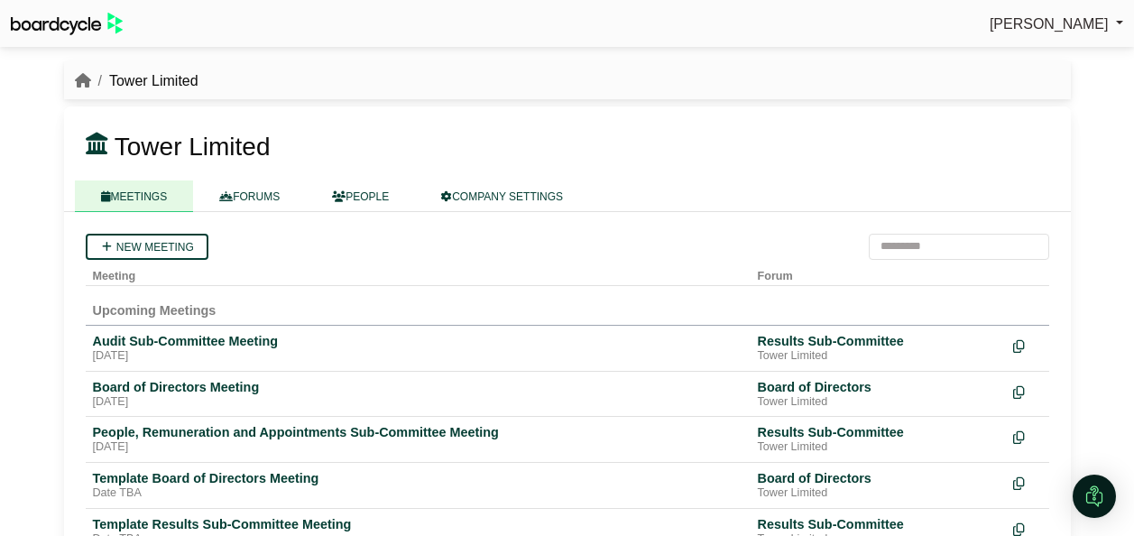
scroll to position [42, 0]
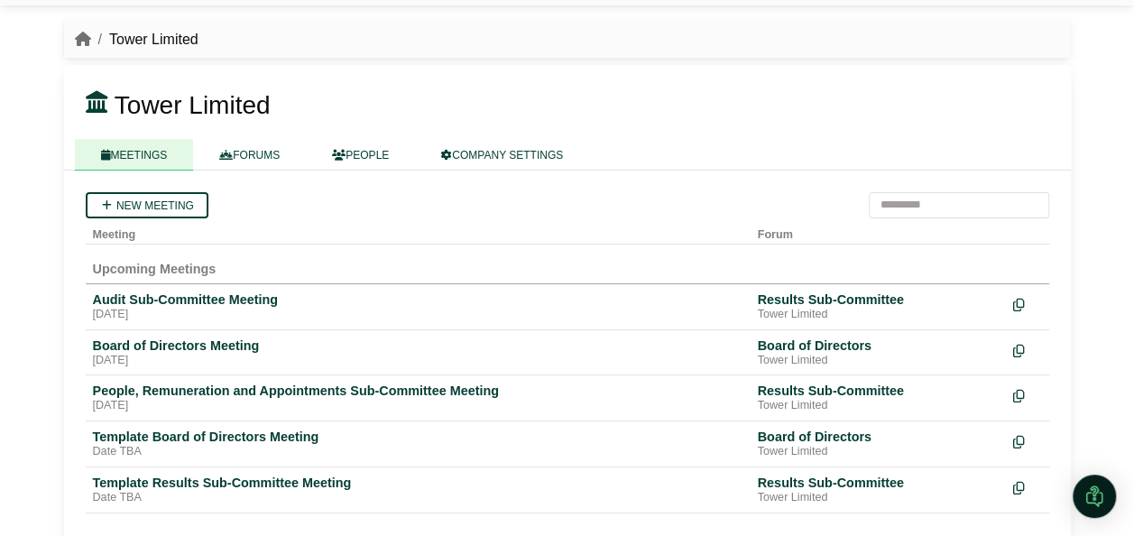
drag, startPoint x: 320, startPoint y: 213, endPoint x: 532, endPoint y: 204, distance: 211.4
click at [532, 204] on div "New meeting" at bounding box center [568, 205] width 964 height 26
click at [449, 300] on div "Audit Sub-Committee Meeting" at bounding box center [418, 300] width 651 height 16
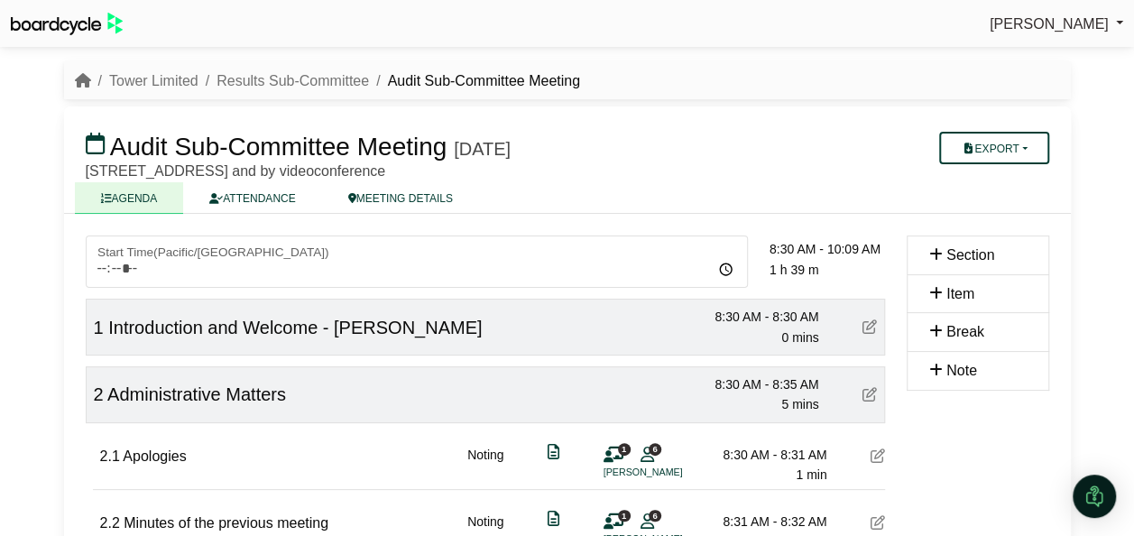
click at [552, 188] on ul "AGENDA ATTENDANCE MEETING DETAILS" at bounding box center [568, 197] width 986 height 31
click at [268, 194] on link "ATTENDANCE" at bounding box center [252, 198] width 138 height 32
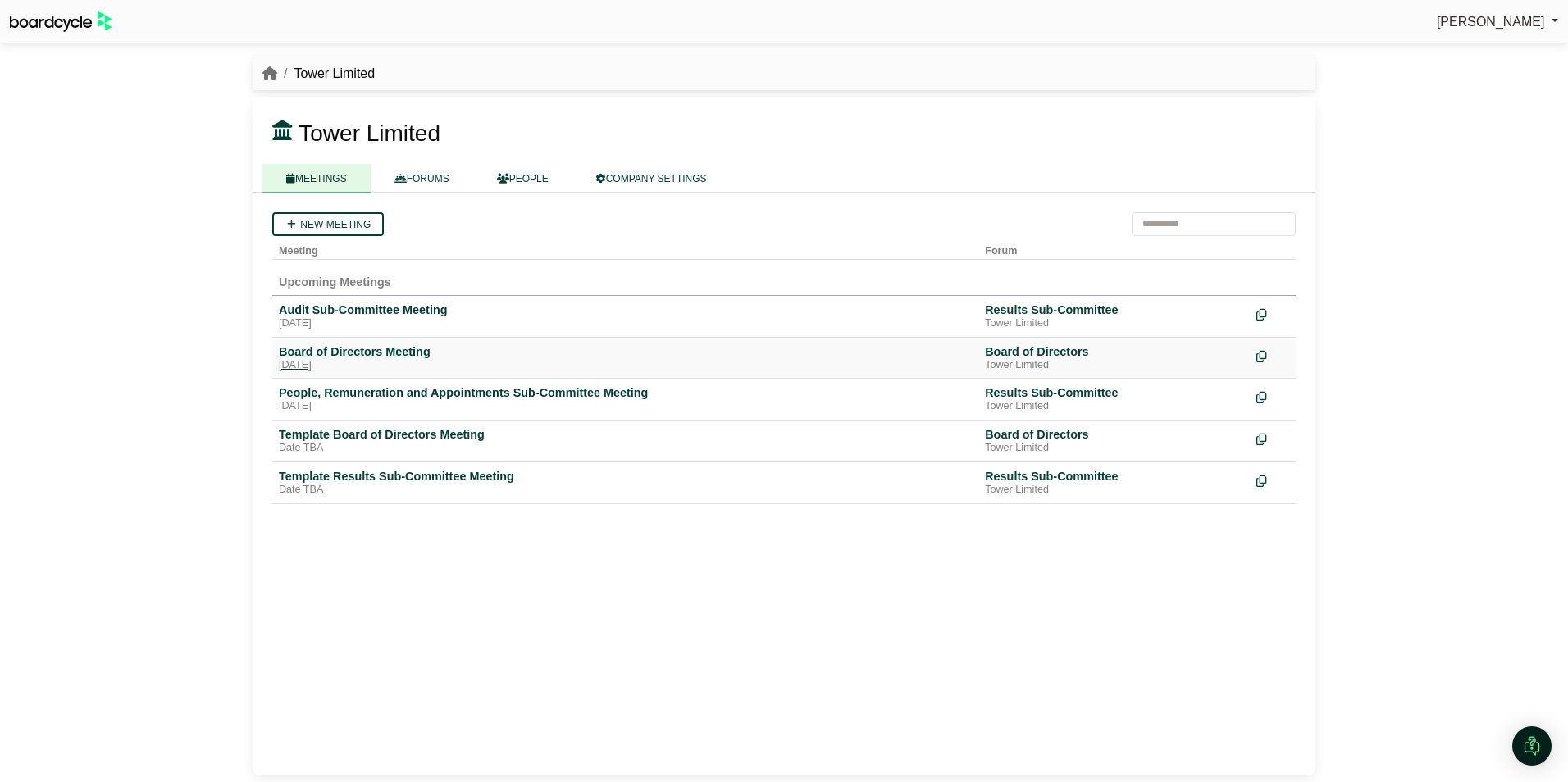
click at [337, 359] on div "[DATE]" at bounding box center [625, 365] width 693 height 13
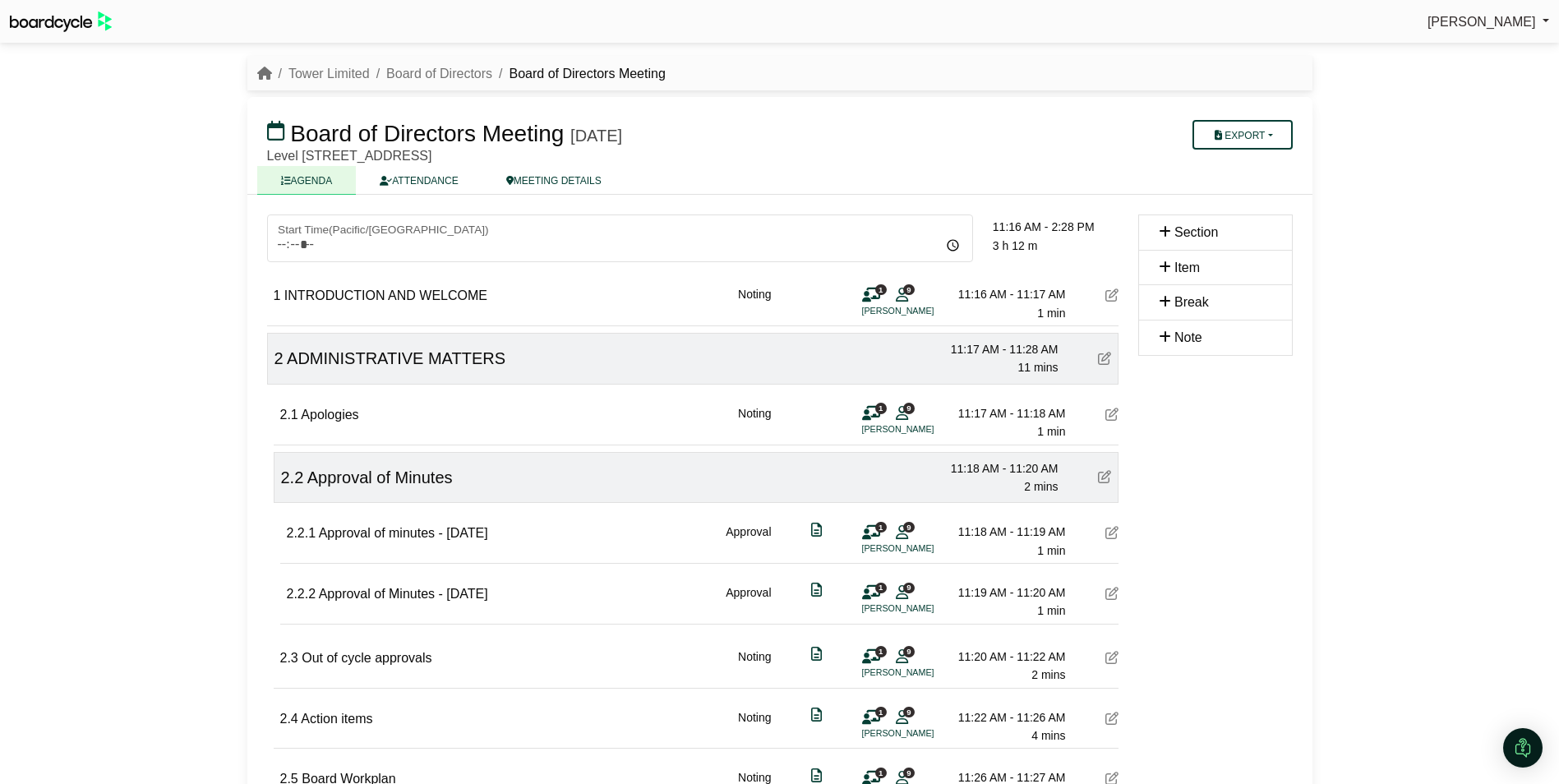
click at [1498, 331] on div "[PERSON_NAME] Sign Out Tower Limited Board of Directors Board of Directors Meet…" at bounding box center [780, 392] width 1559 height 784
click at [1277, 130] on button "Export" at bounding box center [1242, 135] width 99 height 29
click at [1248, 159] on link "Agenda" at bounding box center [1264, 163] width 143 height 25
